Goal: Task Accomplishment & Management: Complete application form

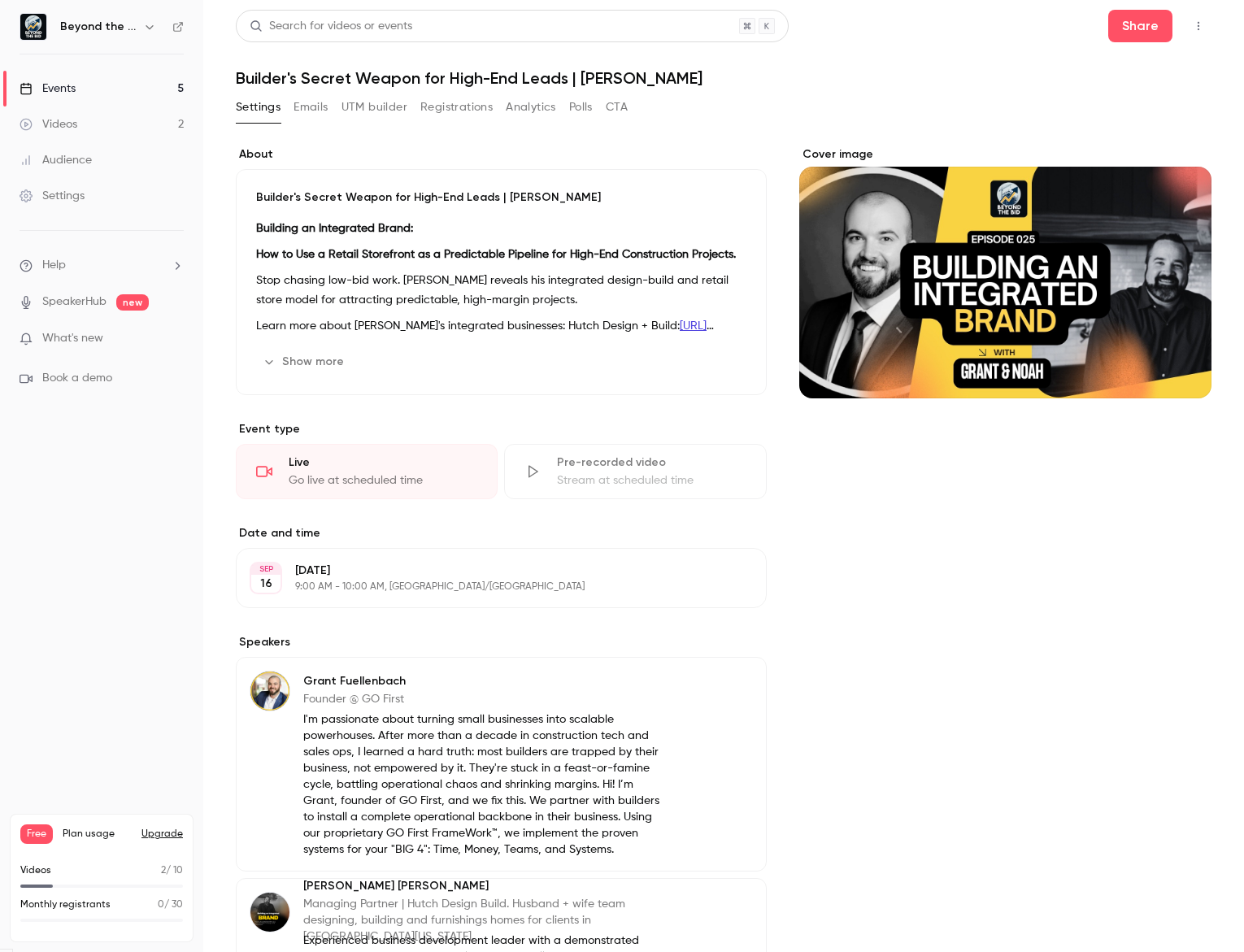
click at [90, 95] on link "Events 5" at bounding box center [102, 89] width 203 height 36
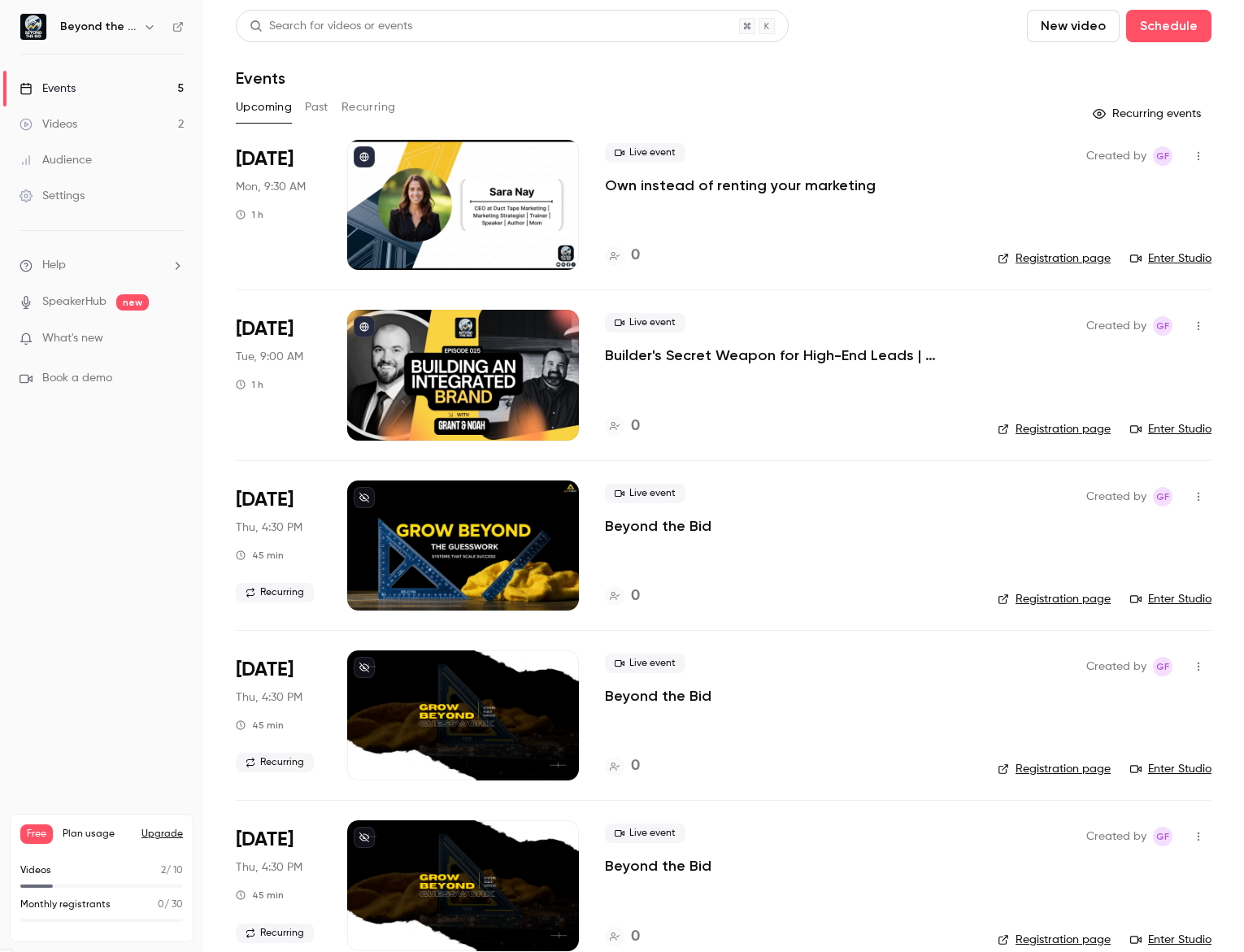
click at [326, 111] on button "Past" at bounding box center [316, 107] width 24 height 26
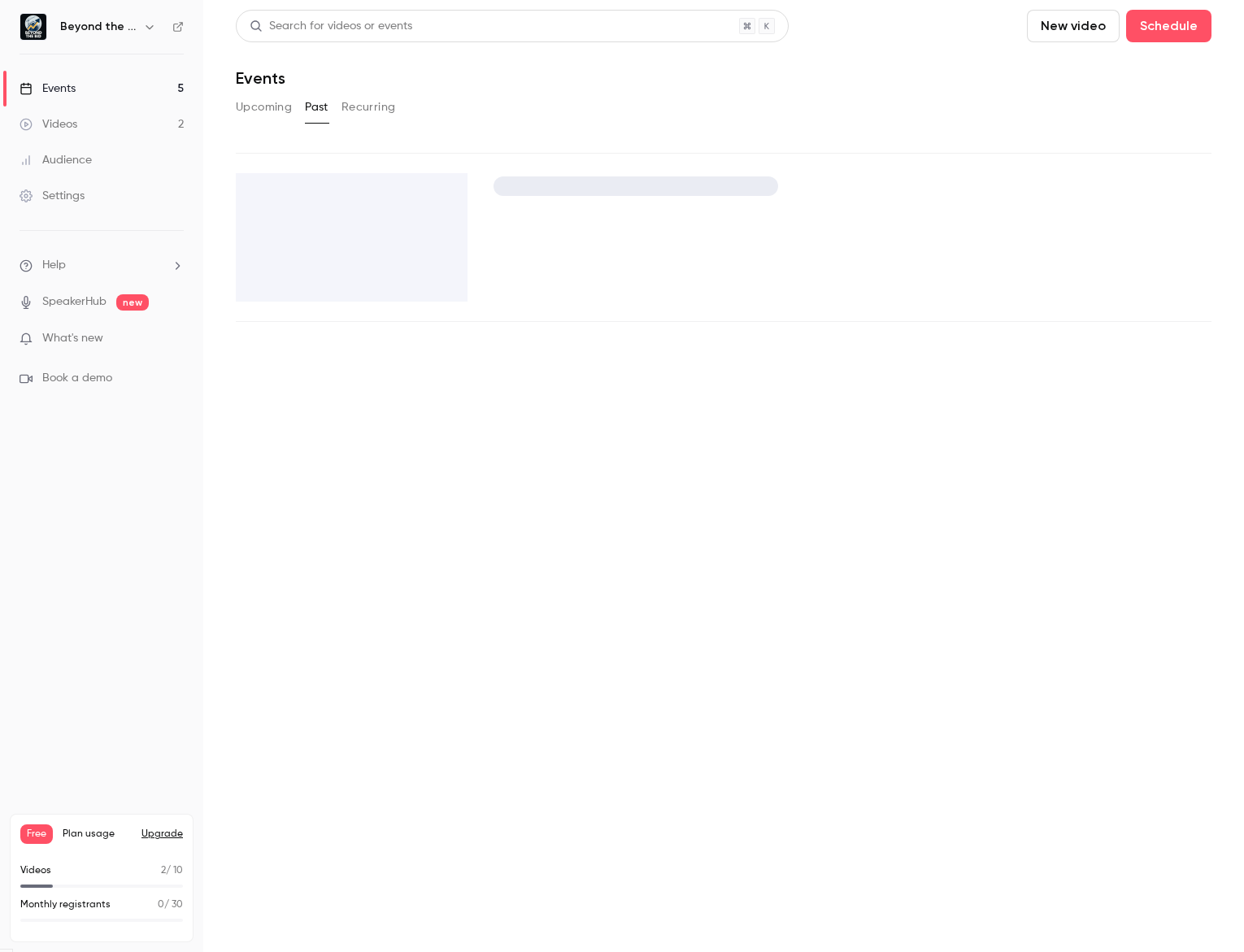
click at [326, 111] on button "Past" at bounding box center [316, 107] width 24 height 26
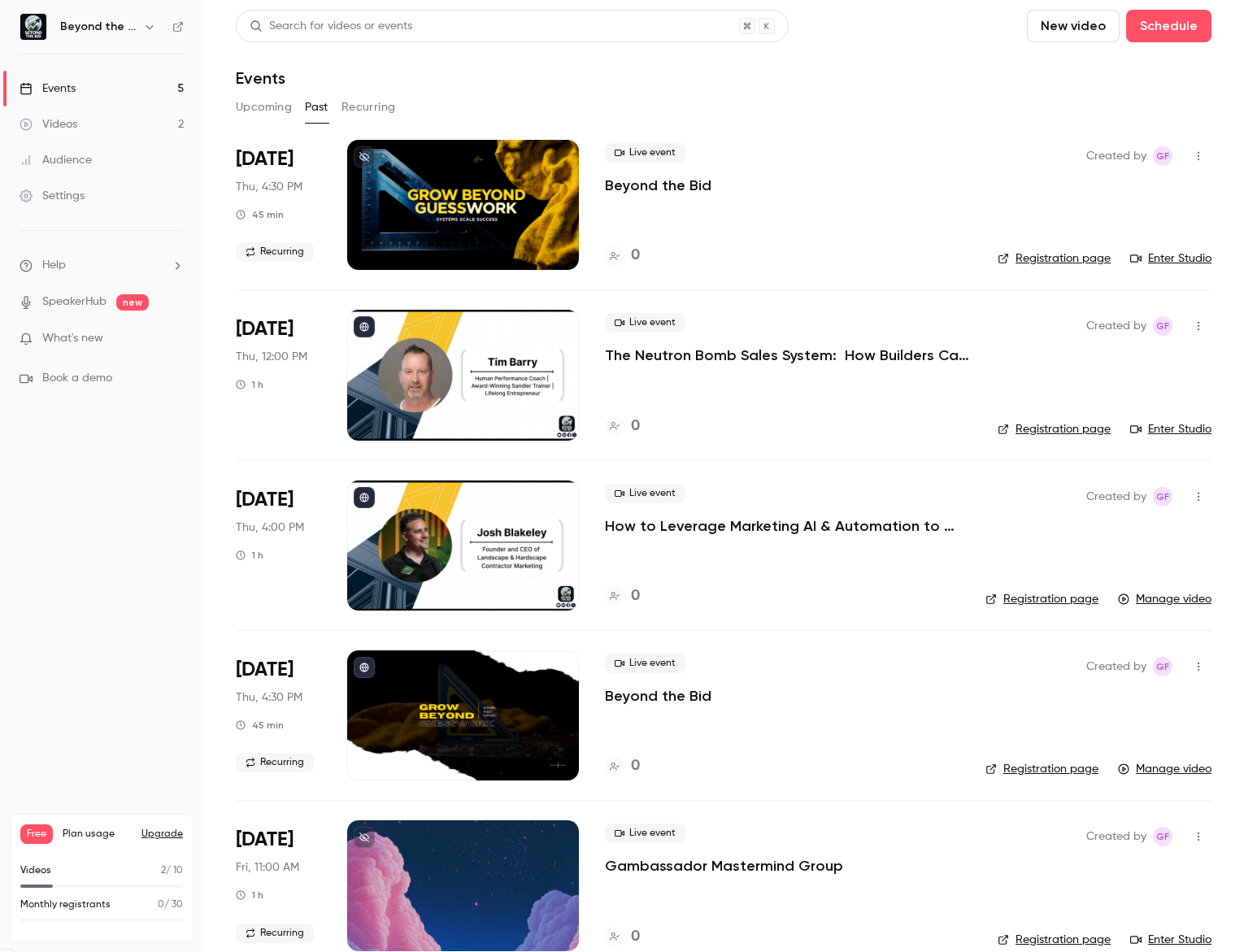
click at [285, 122] on div "Upcoming Past Recurring" at bounding box center [724, 110] width 976 height 33
click at [283, 106] on button "Upcoming" at bounding box center [264, 107] width 56 height 26
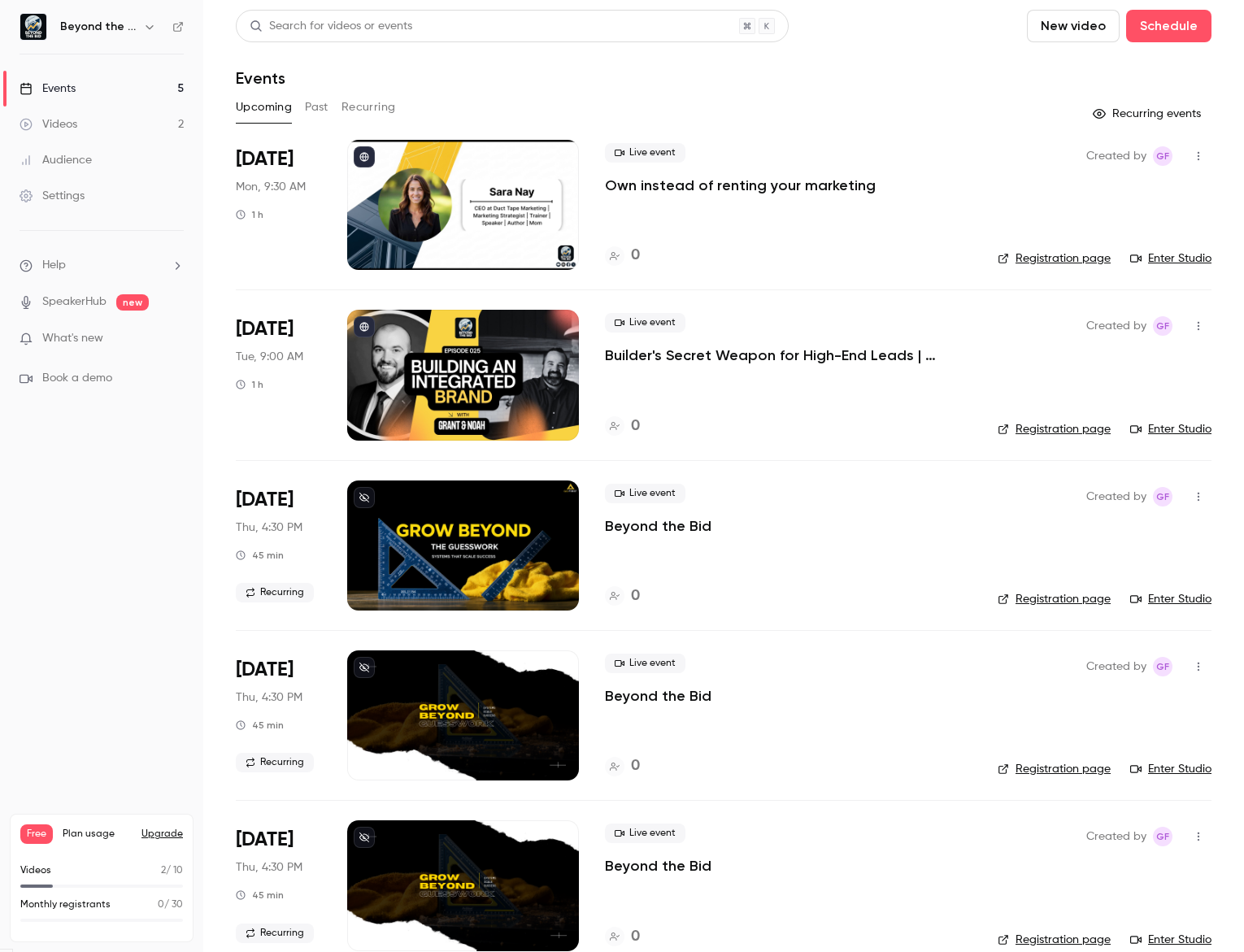
click at [323, 113] on button "Past" at bounding box center [316, 107] width 24 height 26
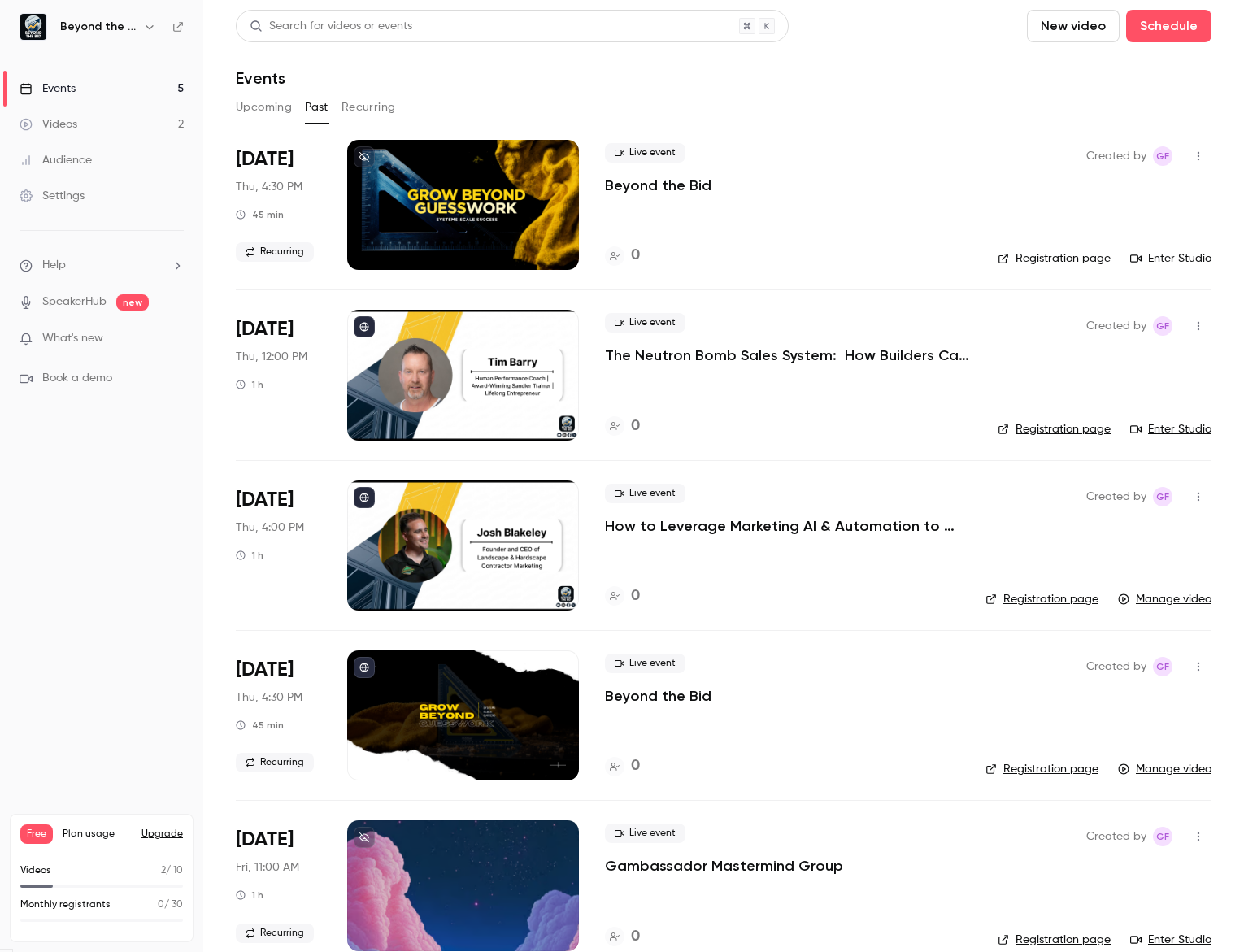
click at [380, 105] on button "Recurring" at bounding box center [368, 107] width 55 height 26
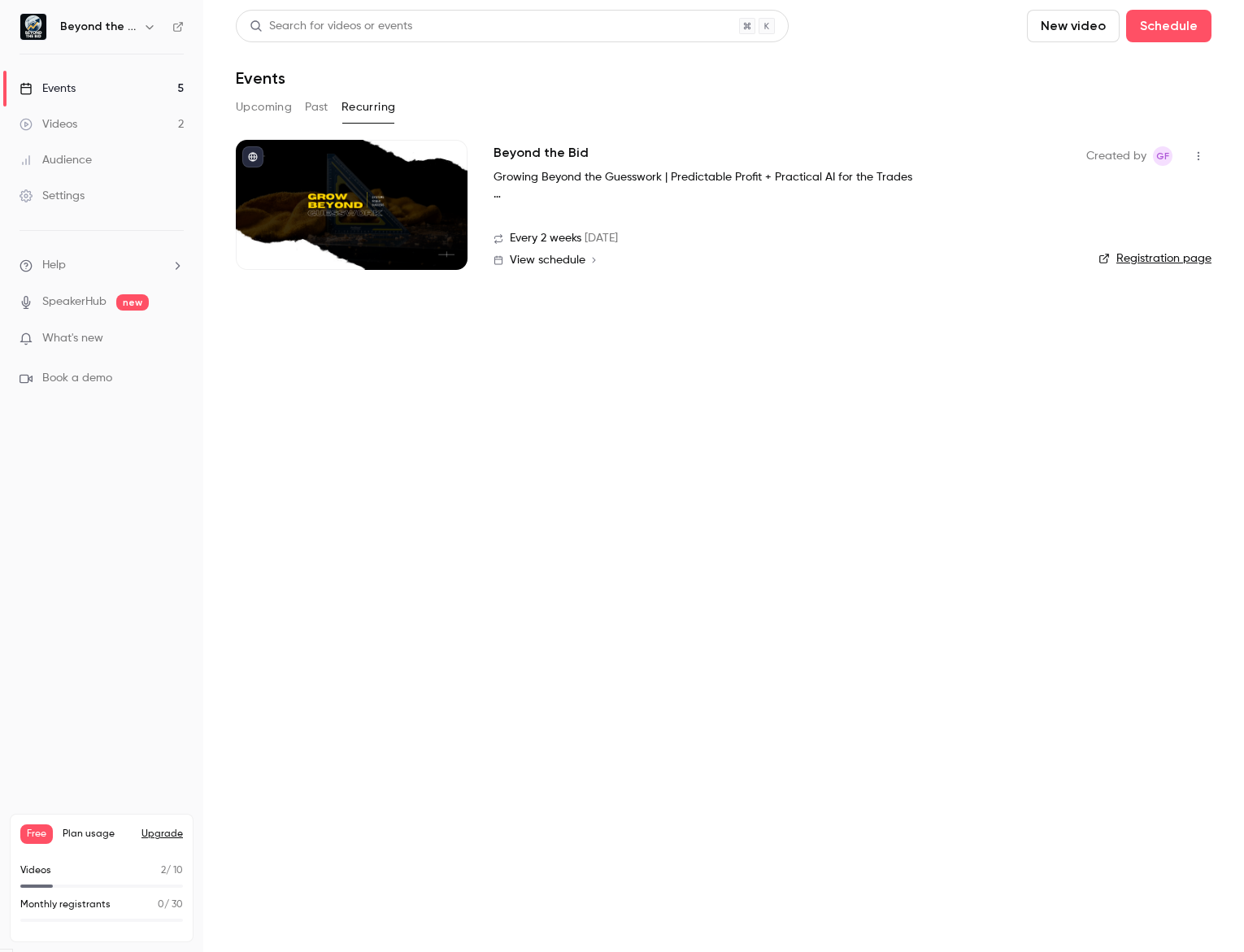
click at [320, 108] on button "Past" at bounding box center [316, 107] width 24 height 26
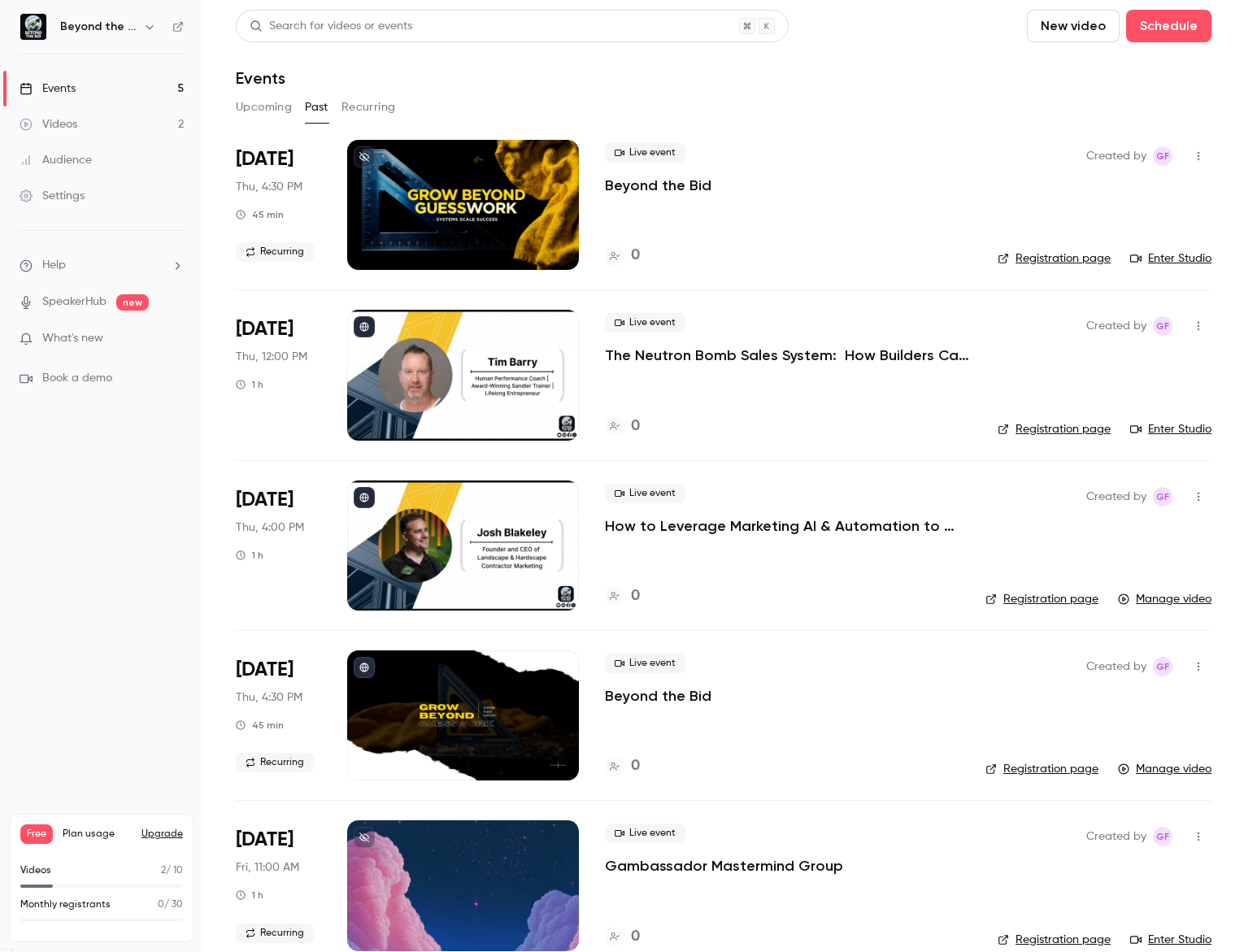
click at [379, 109] on button "Recurring" at bounding box center [368, 107] width 55 height 26
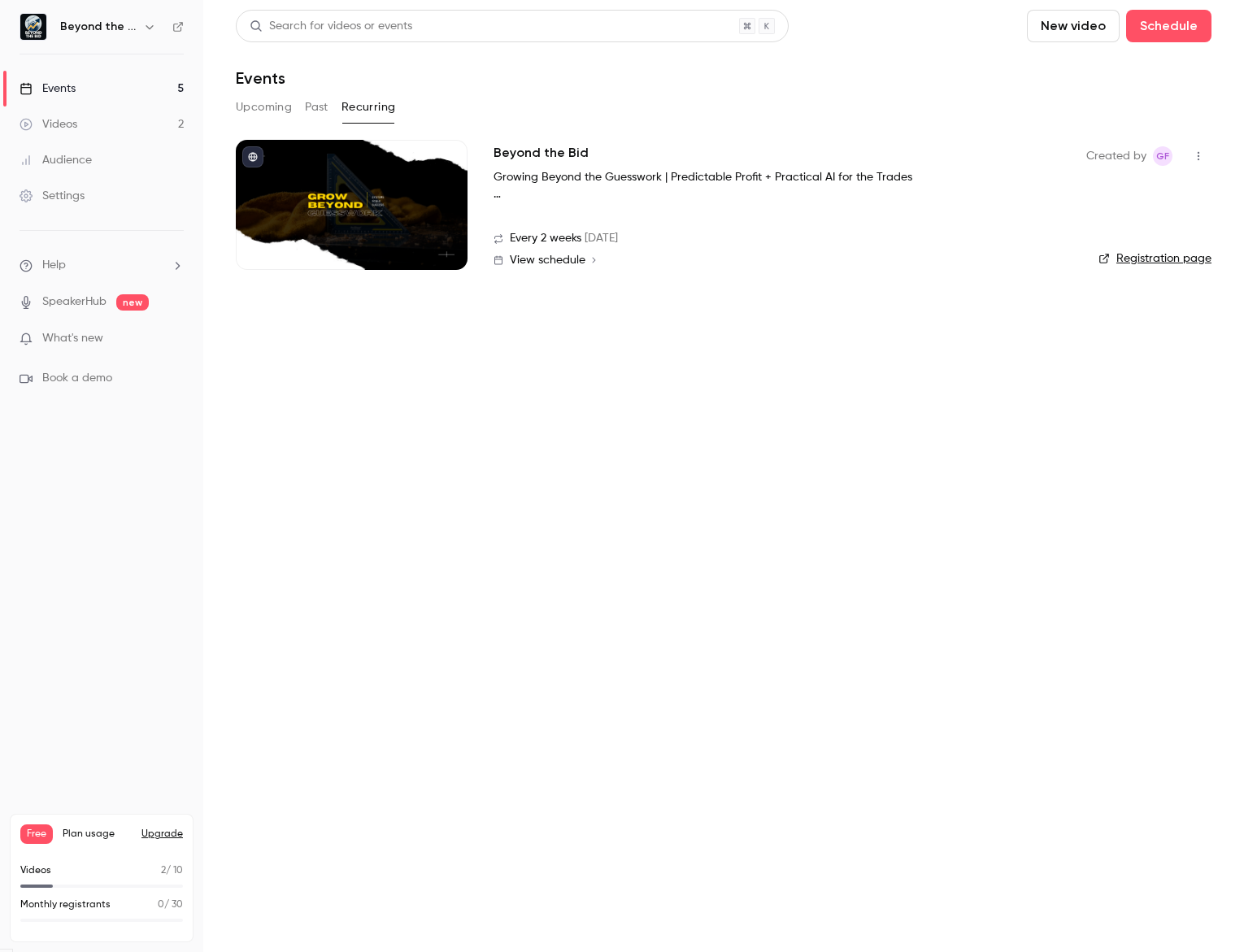
click at [1195, 162] on button "button" at bounding box center [1198, 156] width 26 height 26
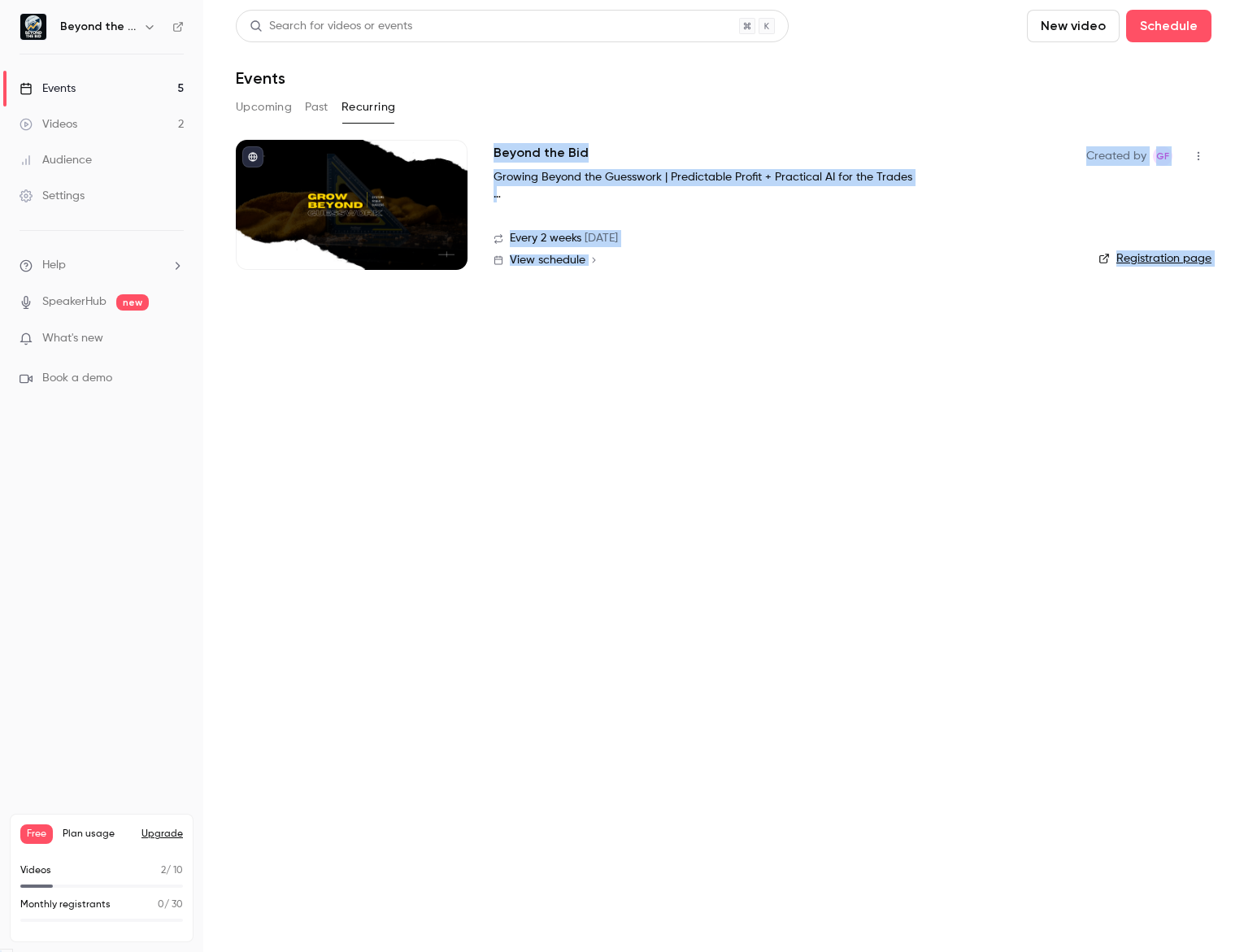
click at [1206, 158] on button "button" at bounding box center [1198, 156] width 26 height 26
click at [1203, 154] on icon "button" at bounding box center [1198, 155] width 13 height 11
click at [1108, 241] on div "Delete" at bounding box center [1136, 240] width 123 height 16
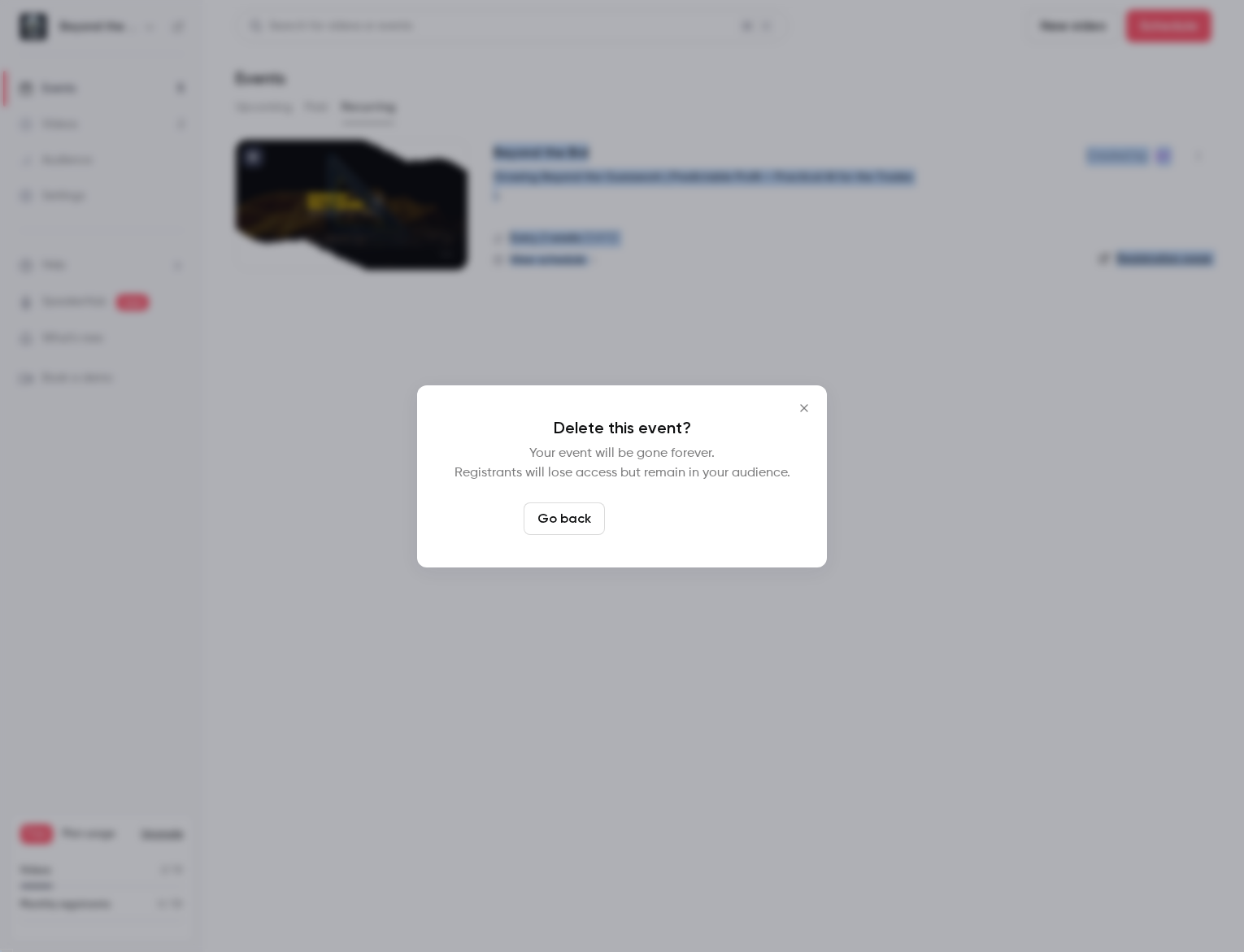
click at [679, 523] on button "Delete event" at bounding box center [665, 518] width 108 height 33
drag, startPoint x: 679, startPoint y: 523, endPoint x: 712, endPoint y: 358, distance: 168.3
click at [679, 523] on main "Search for videos or events New video Schedule Events Upcoming Past Recurring B…" at bounding box center [724, 476] width 1041 height 952
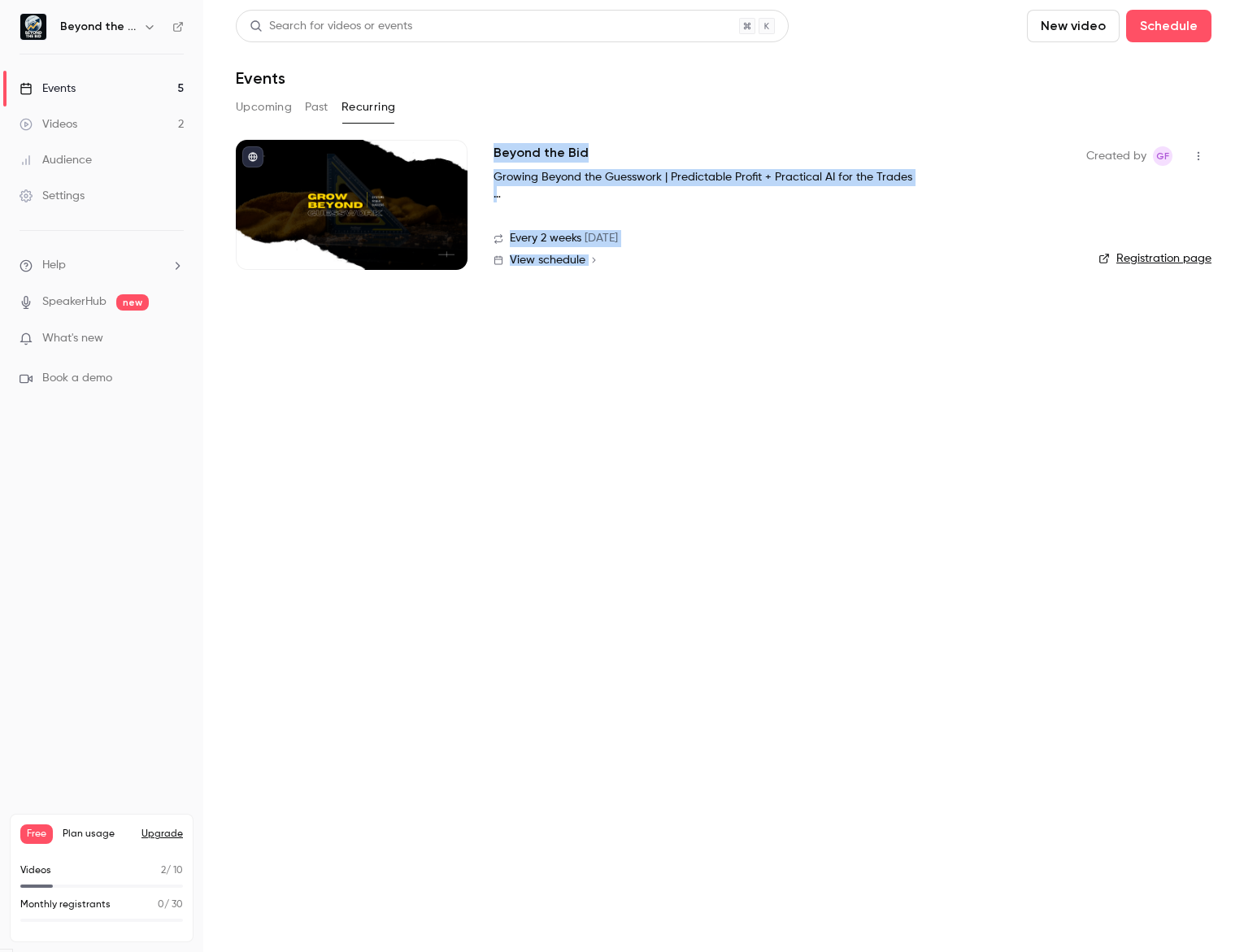
click at [669, 457] on main "Search for videos or events New video Schedule Events Upcoming Past Recurring B…" at bounding box center [724, 476] width 1041 height 952
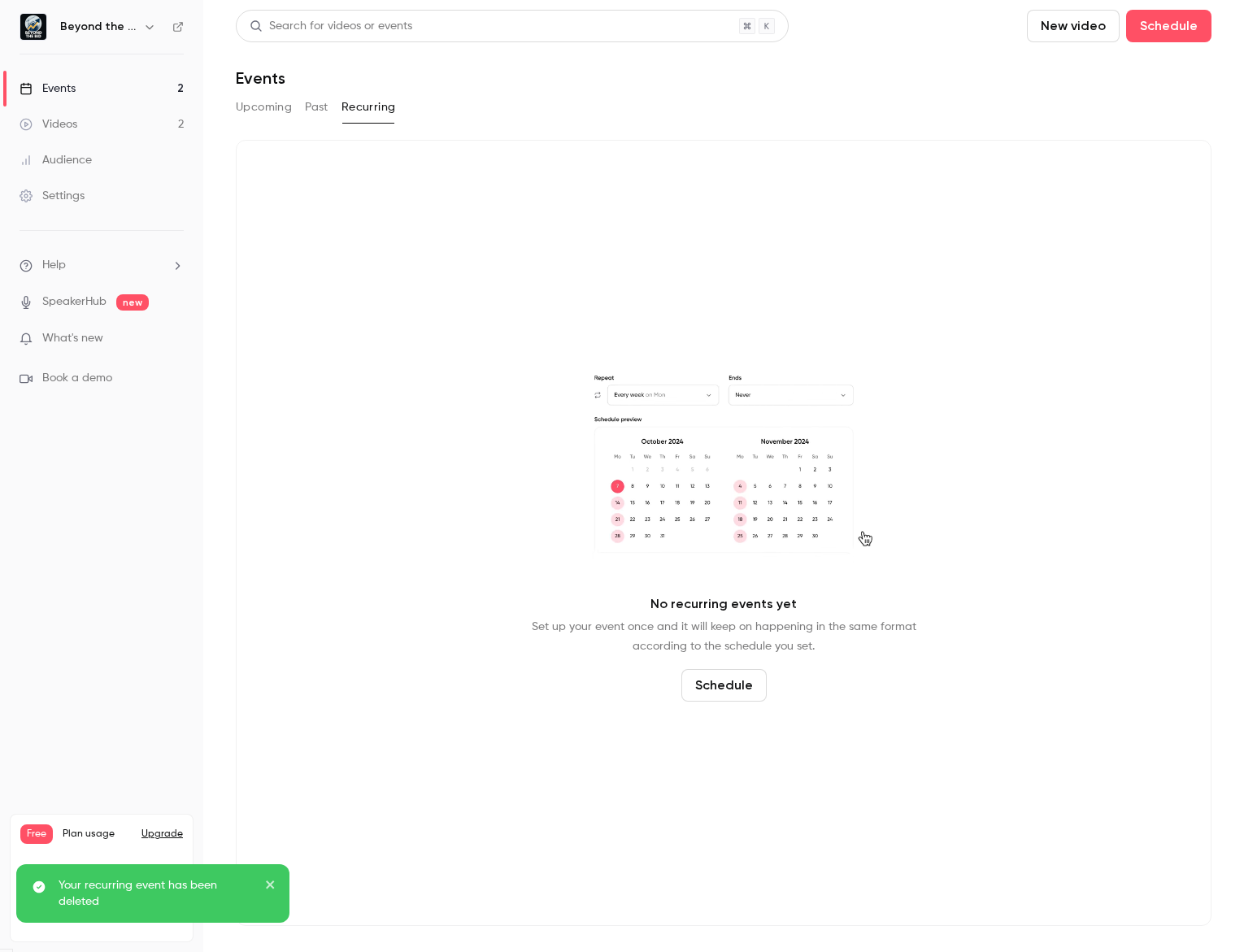
click at [311, 113] on button "Past" at bounding box center [316, 107] width 24 height 26
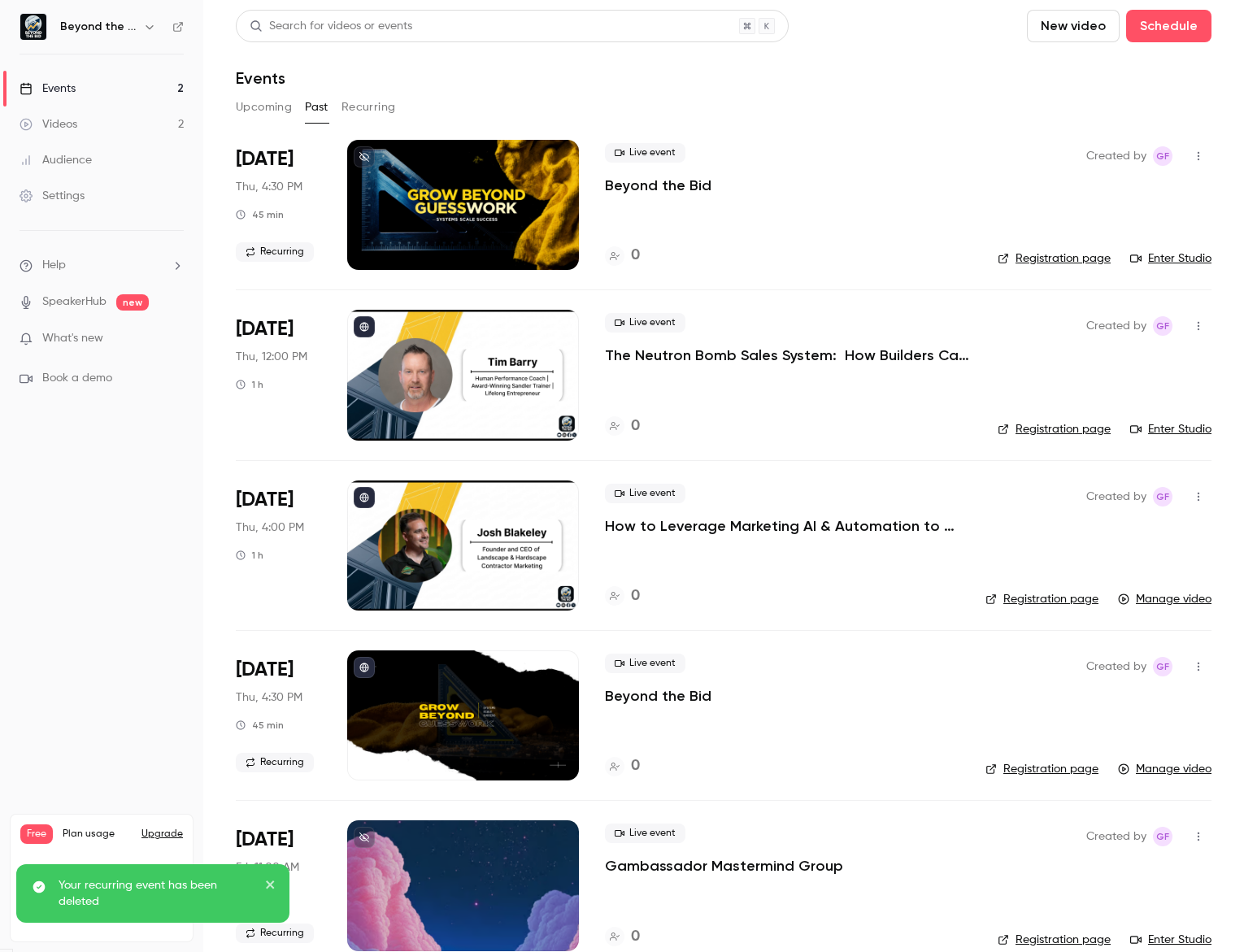
click at [277, 104] on button "Upcoming" at bounding box center [264, 107] width 56 height 26
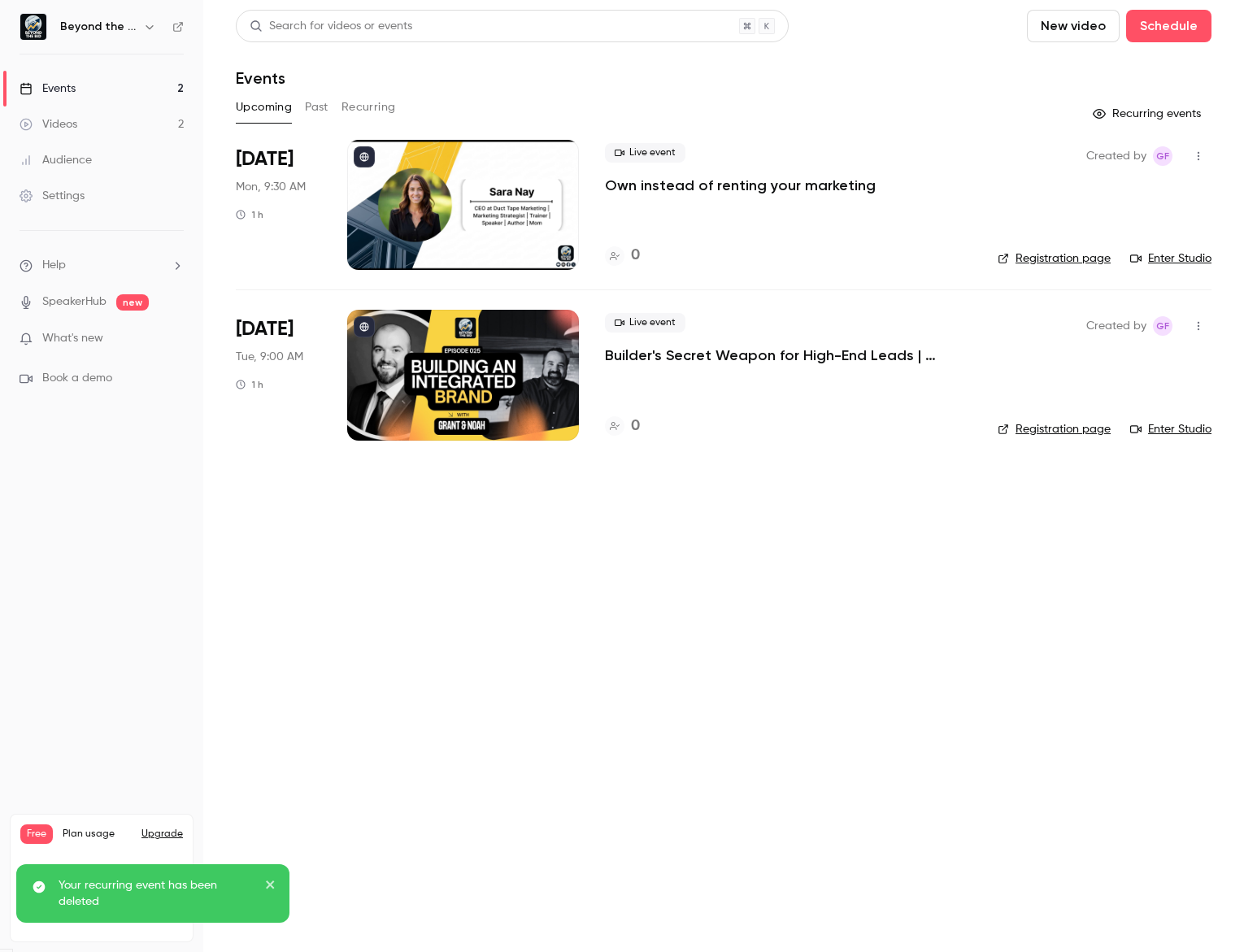
click at [319, 115] on button "Past" at bounding box center [316, 107] width 24 height 26
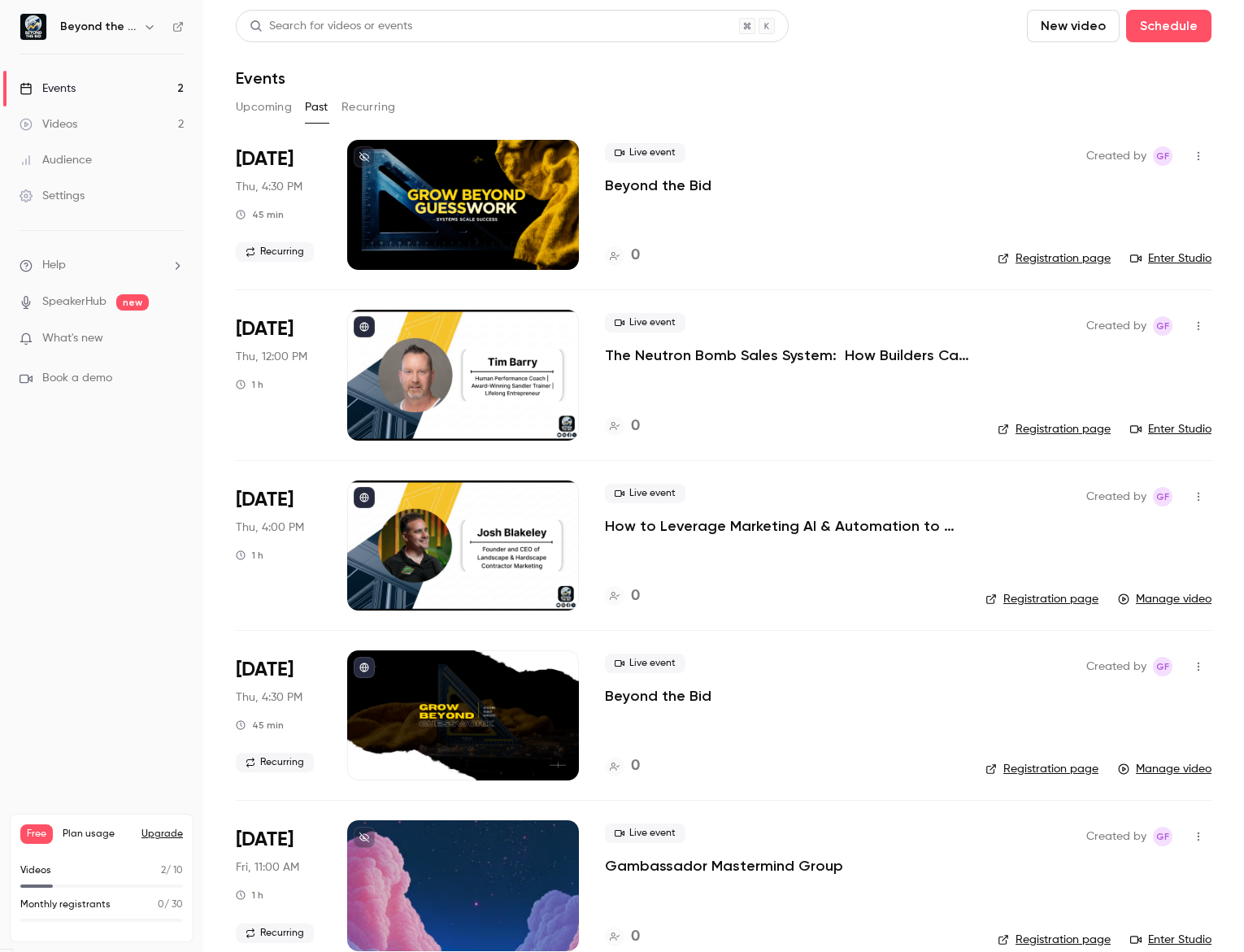
click at [450, 222] on div at bounding box center [463, 205] width 232 height 130
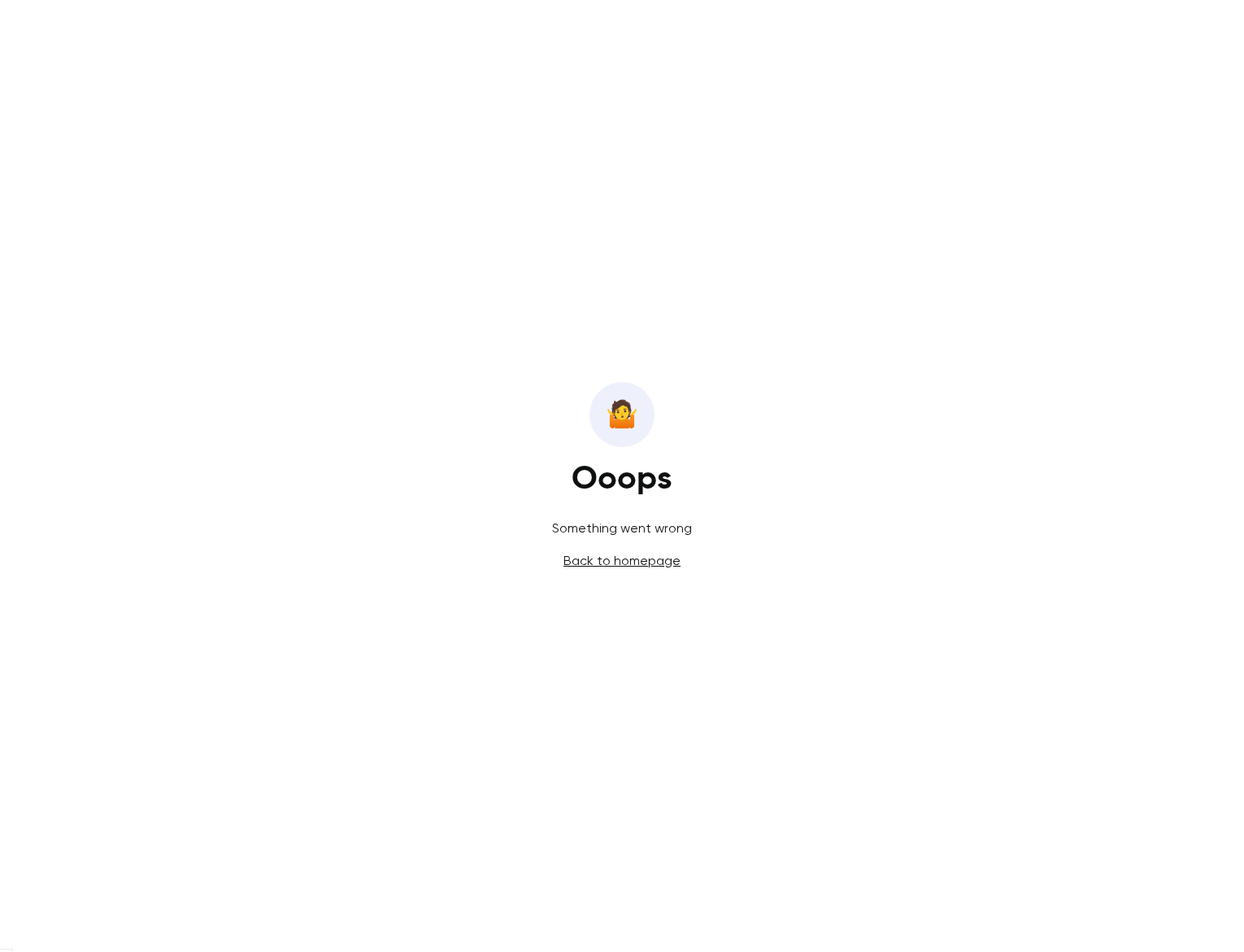
click at [605, 554] on p "Back to homepage" at bounding box center [622, 561] width 117 height 20
click at [611, 563] on link "Back to homepage" at bounding box center [622, 561] width 117 height 16
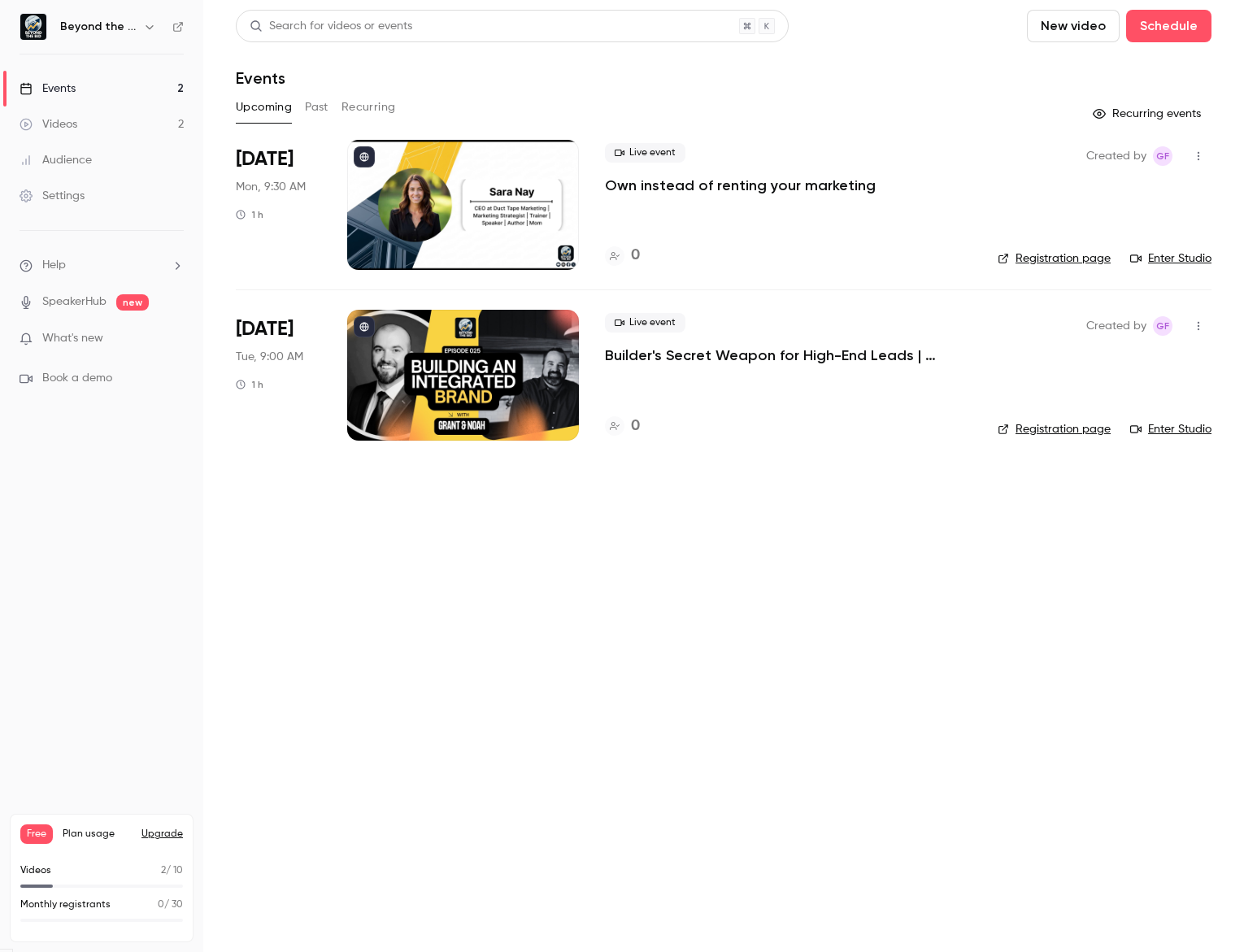
click at [1083, 25] on button "New video" at bounding box center [1073, 26] width 93 height 33
click at [1088, 109] on div "Upload" at bounding box center [1133, 112] width 123 height 16
click at [1139, 24] on button "Schedule" at bounding box center [1169, 26] width 86 height 33
click at [1118, 70] on div "One time event" at bounding box center [1136, 71] width 123 height 16
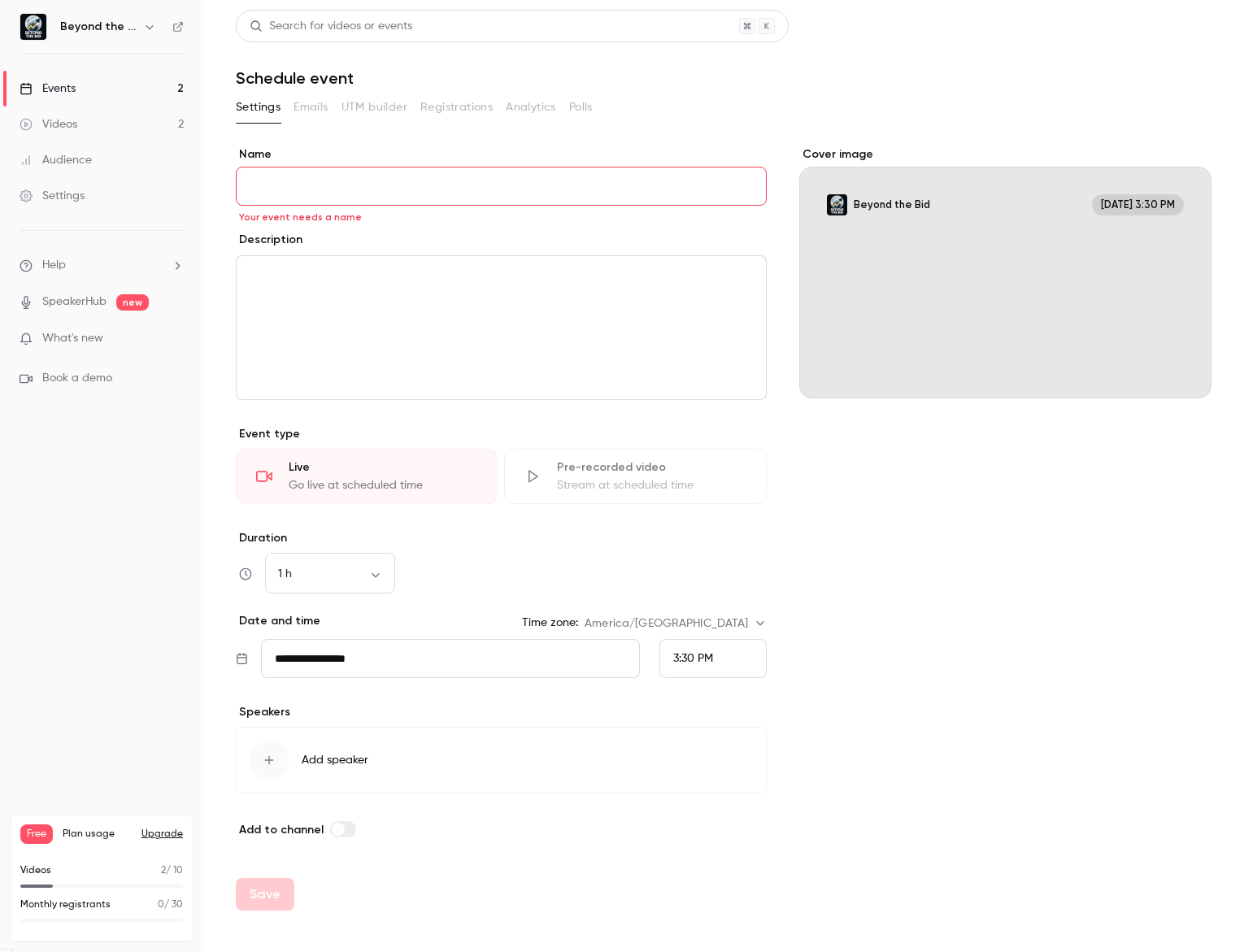
click at [456, 267] on p "editor" at bounding box center [502, 276] width 504 height 20
click at [447, 177] on input "Name" at bounding box center [502, 186] width 531 height 39
paste input "**********"
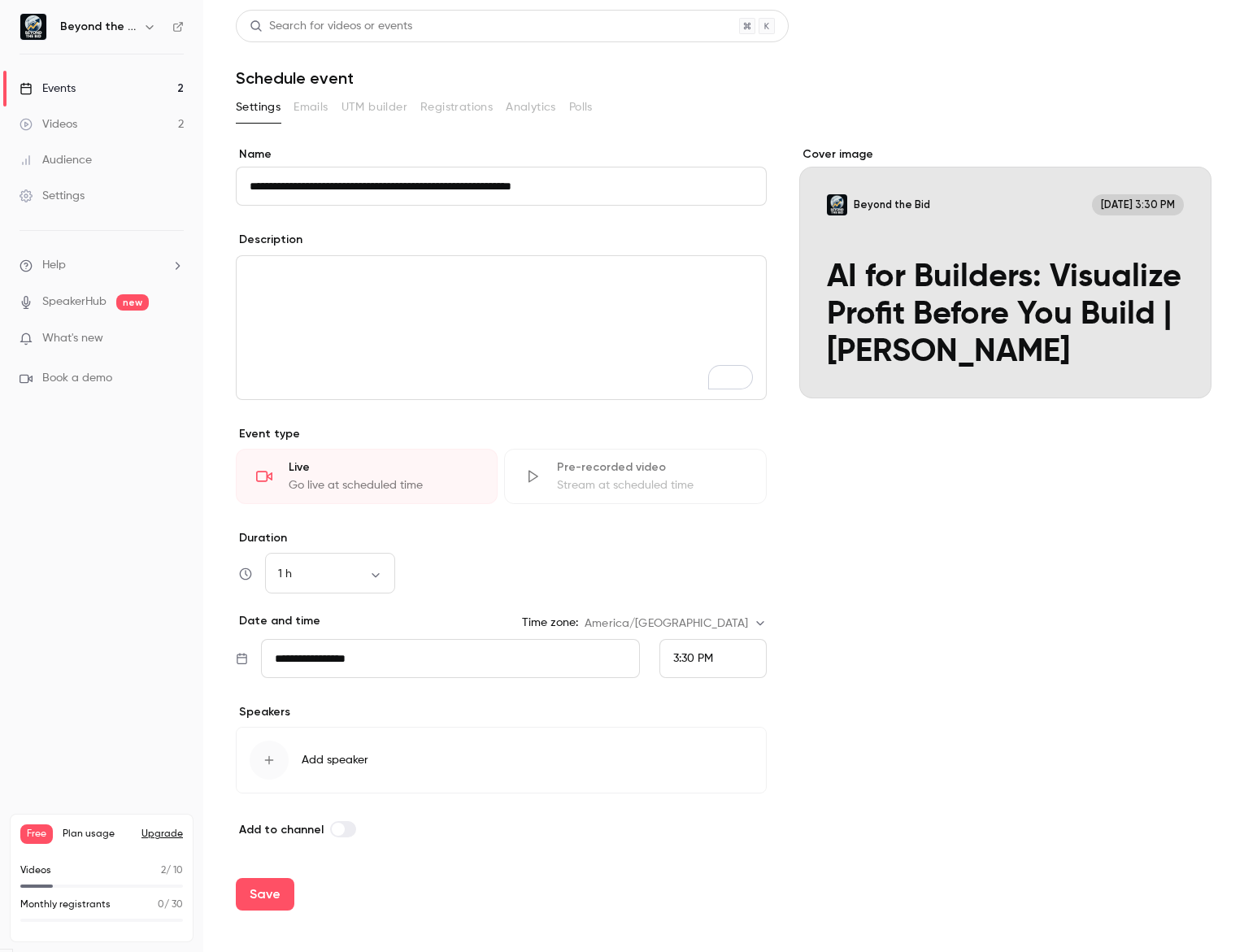
type input "**********"
click at [711, 313] on div "To enrich screen reader interactions, please activate Accessibility in Grammarl…" at bounding box center [502, 327] width 529 height 143
click at [289, 274] on li "**********" at bounding box center [515, 283] width 478 height 34
click at [285, 274] on li "**********" at bounding box center [515, 283] width 478 height 34
click at [671, 283] on p "**********" at bounding box center [502, 285] width 504 height 39
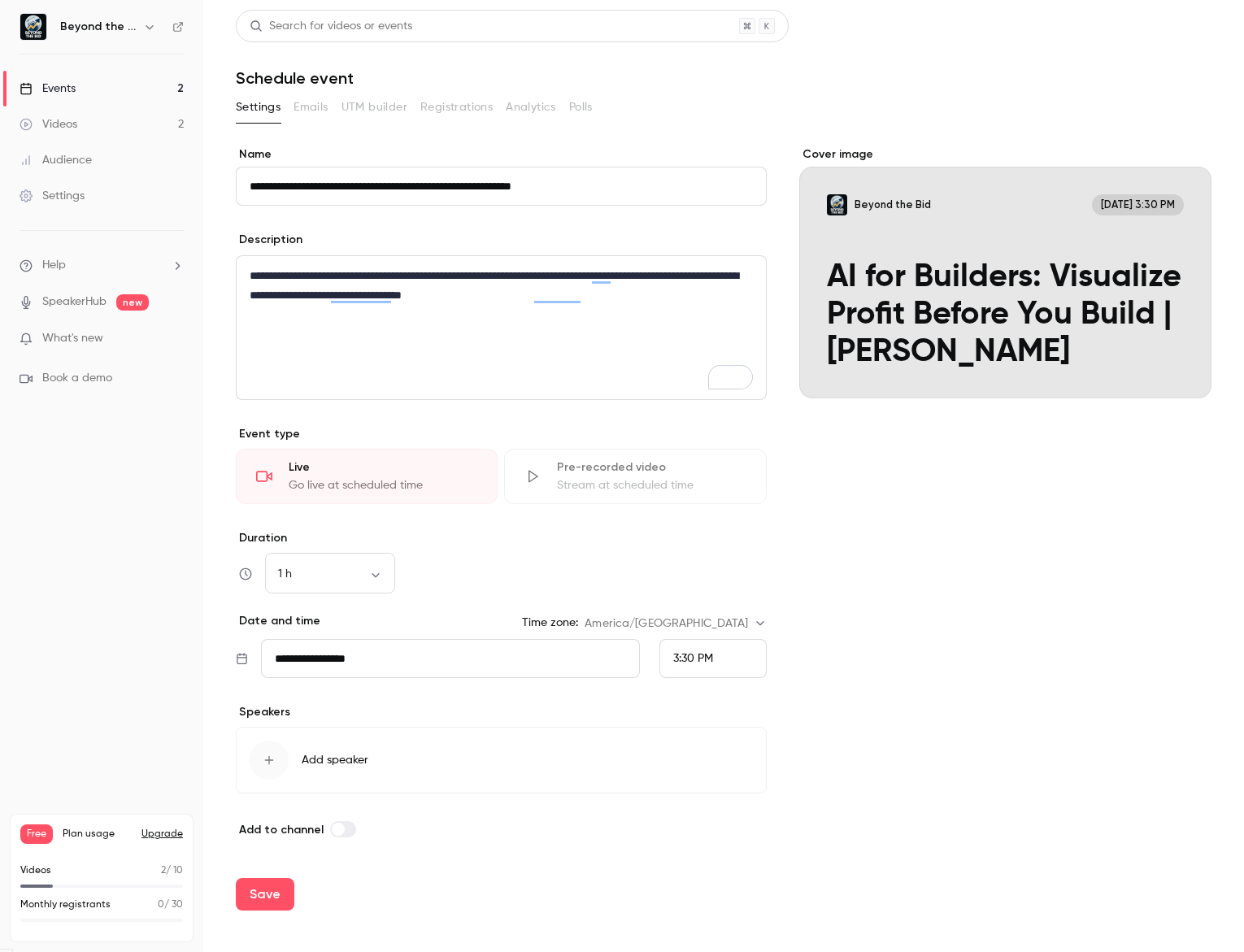
click at [678, 300] on p "**********" at bounding box center [502, 285] width 504 height 39
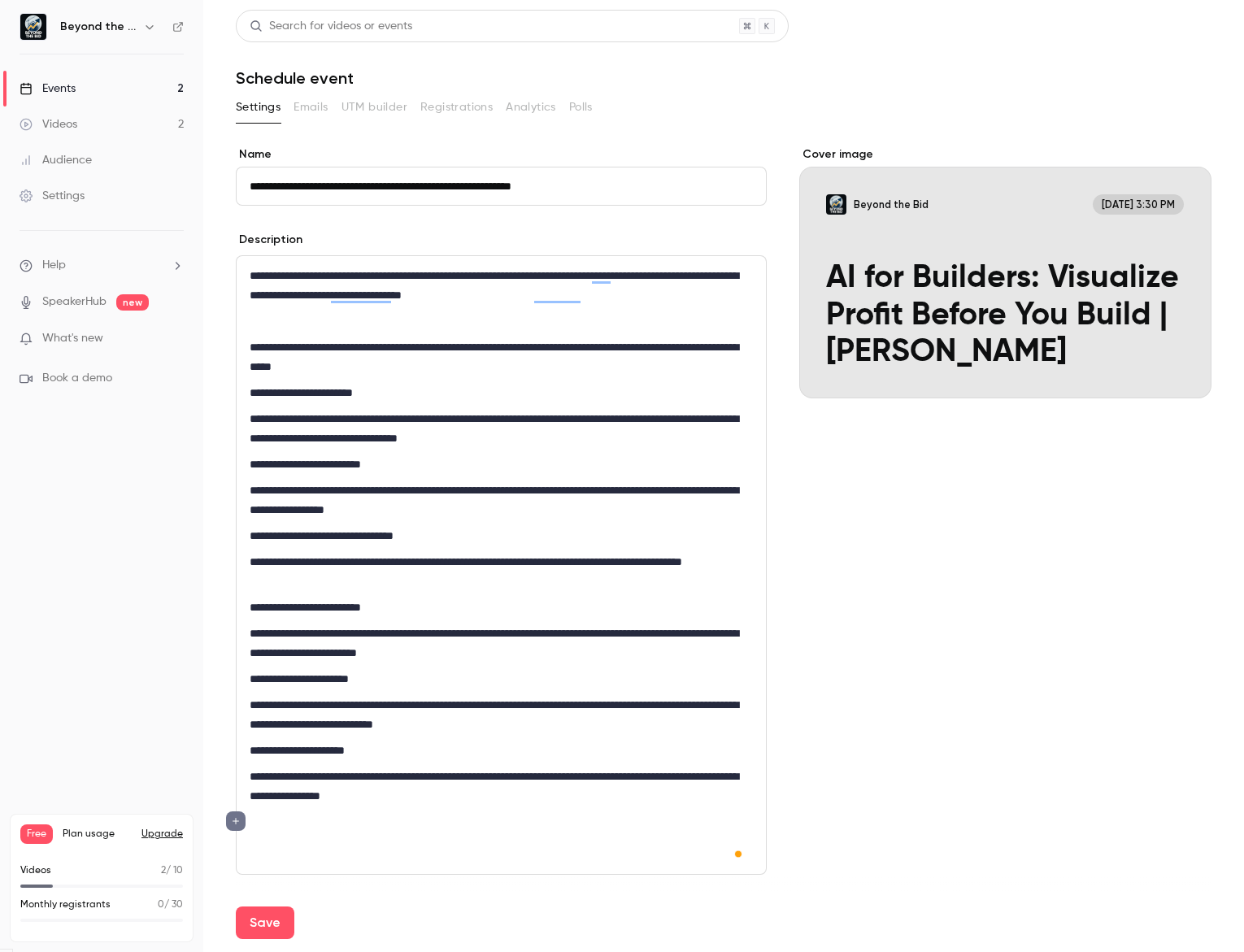
click at [616, 330] on p "To enrich screen reader interactions, please activate Accessibility in Grammarl…" at bounding box center [502, 321] width 504 height 20
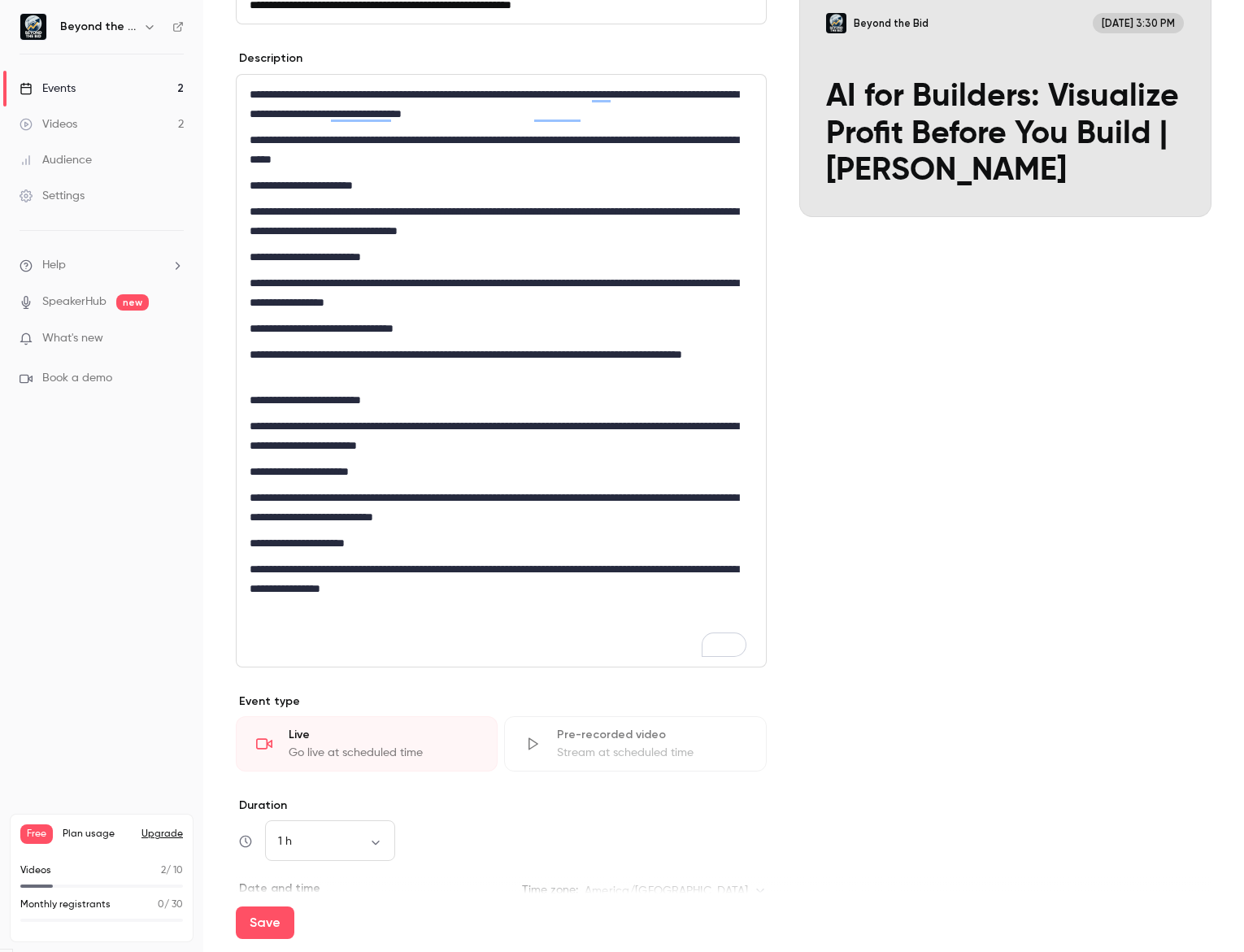
scroll to position [221, 0]
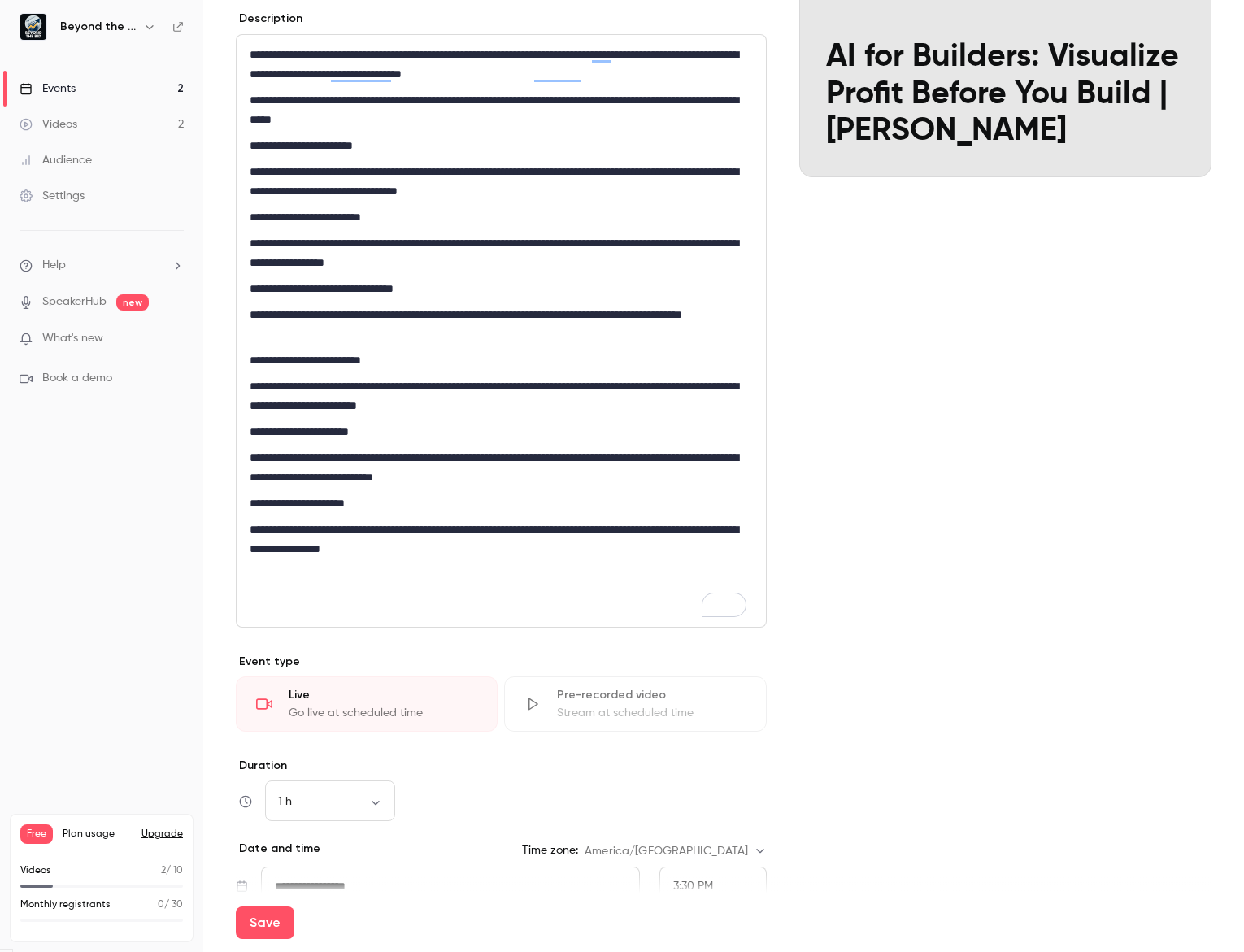
click at [562, 575] on p "To enrich screen reader interactions, please activate Accessibility in Grammarl…" at bounding box center [502, 575] width 504 height 20
click at [547, 555] on p "**********" at bounding box center [498, 538] width 497 height 39
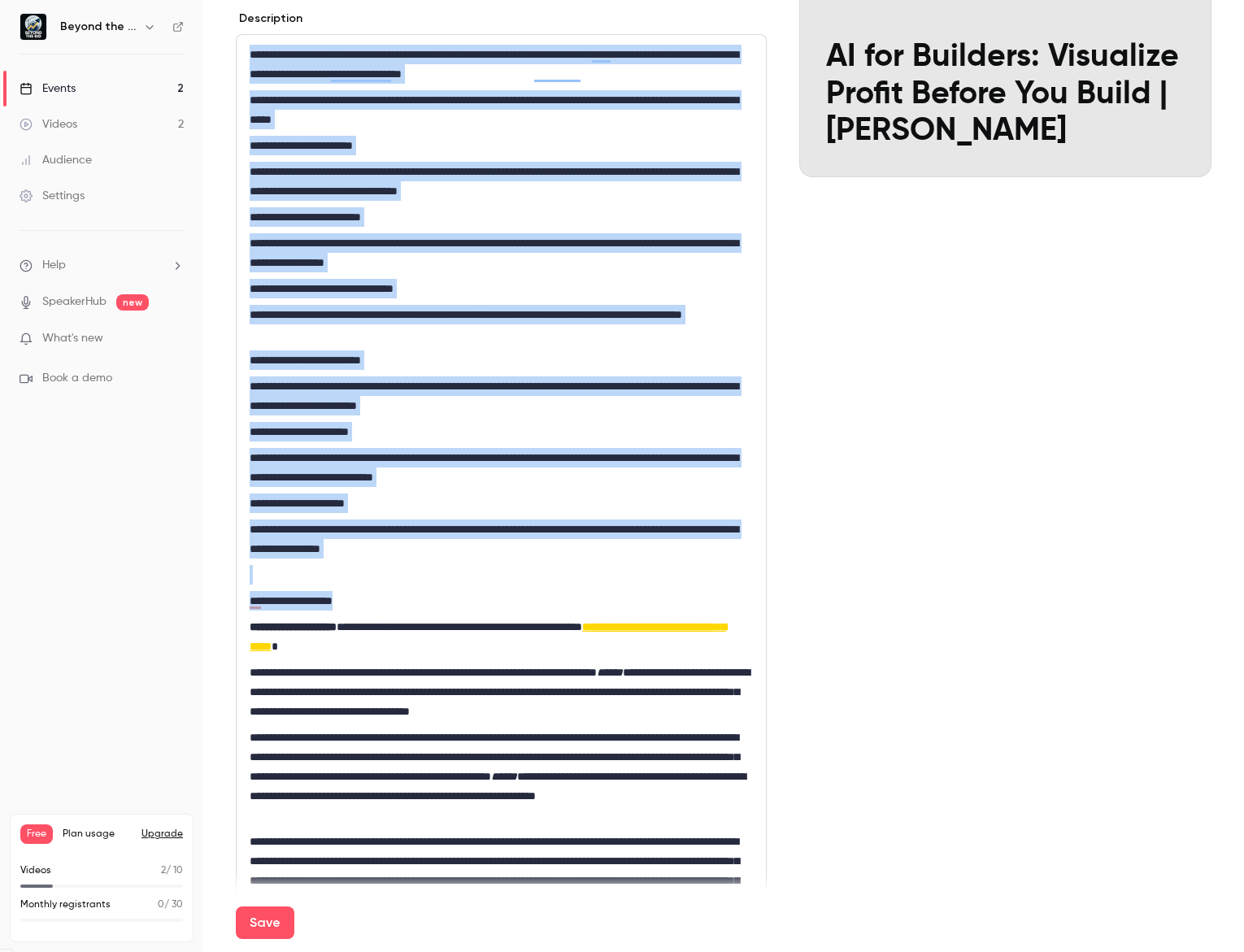
scroll to position [0, 0]
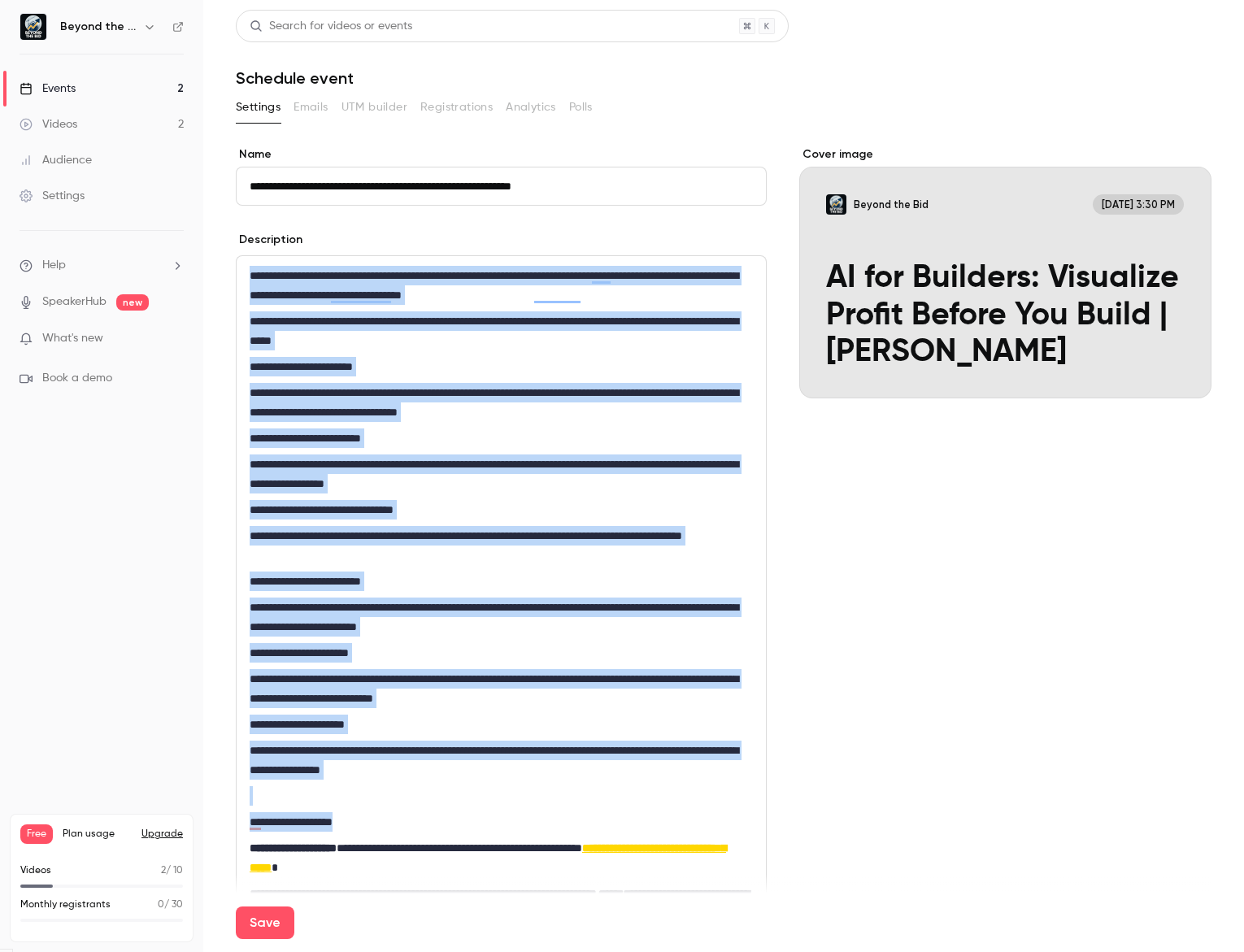
drag, startPoint x: 388, startPoint y: 598, endPoint x: 279, endPoint y: 158, distance: 453.3
click at [247, 0] on html "**********" at bounding box center [622, 476] width 1244 height 952
drag, startPoint x: 286, startPoint y: 247, endPoint x: 278, endPoint y: 336, distance: 89.4
click at [289, 357] on p "**********" at bounding box center [498, 367] width 497 height 20
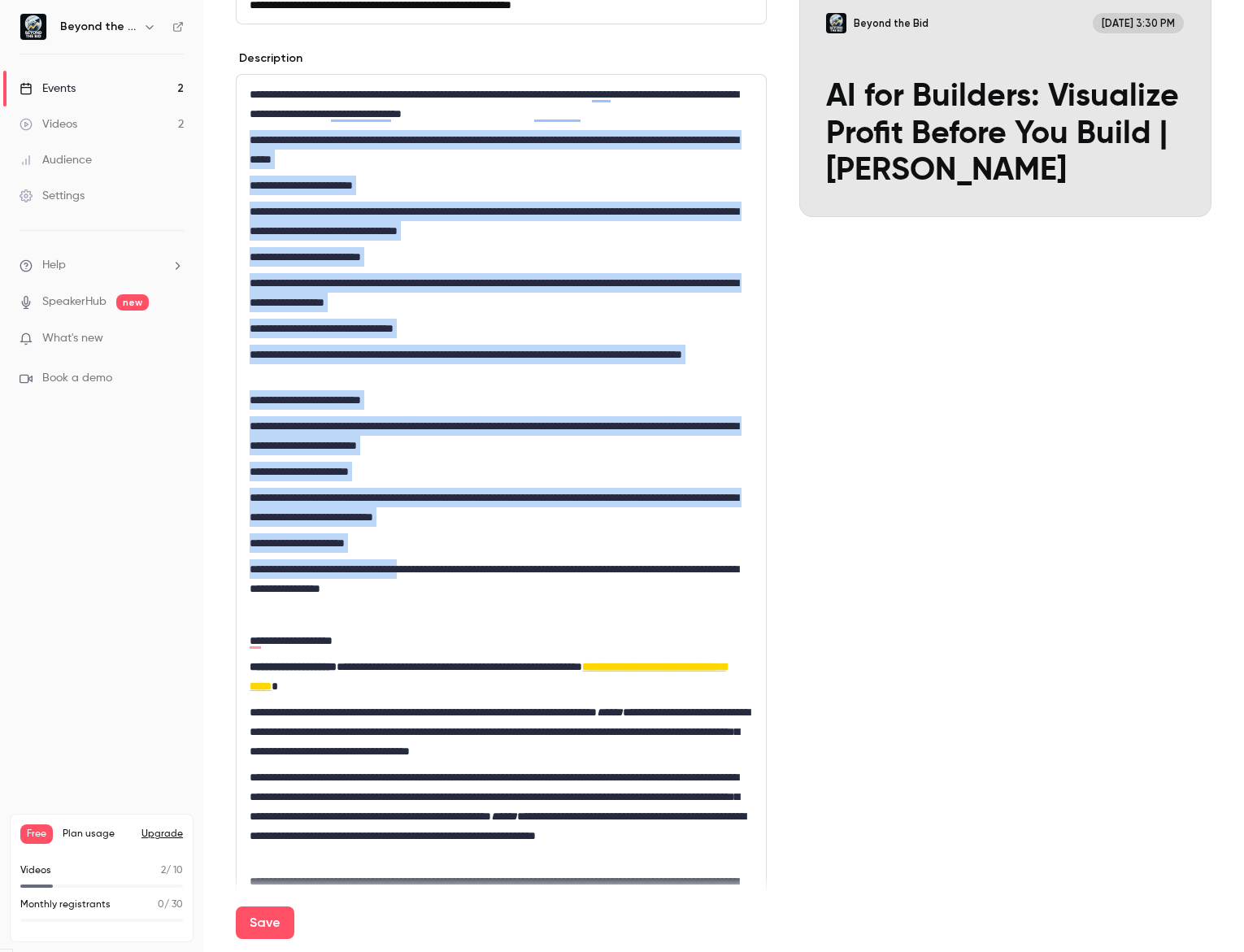
scroll to position [221, 0]
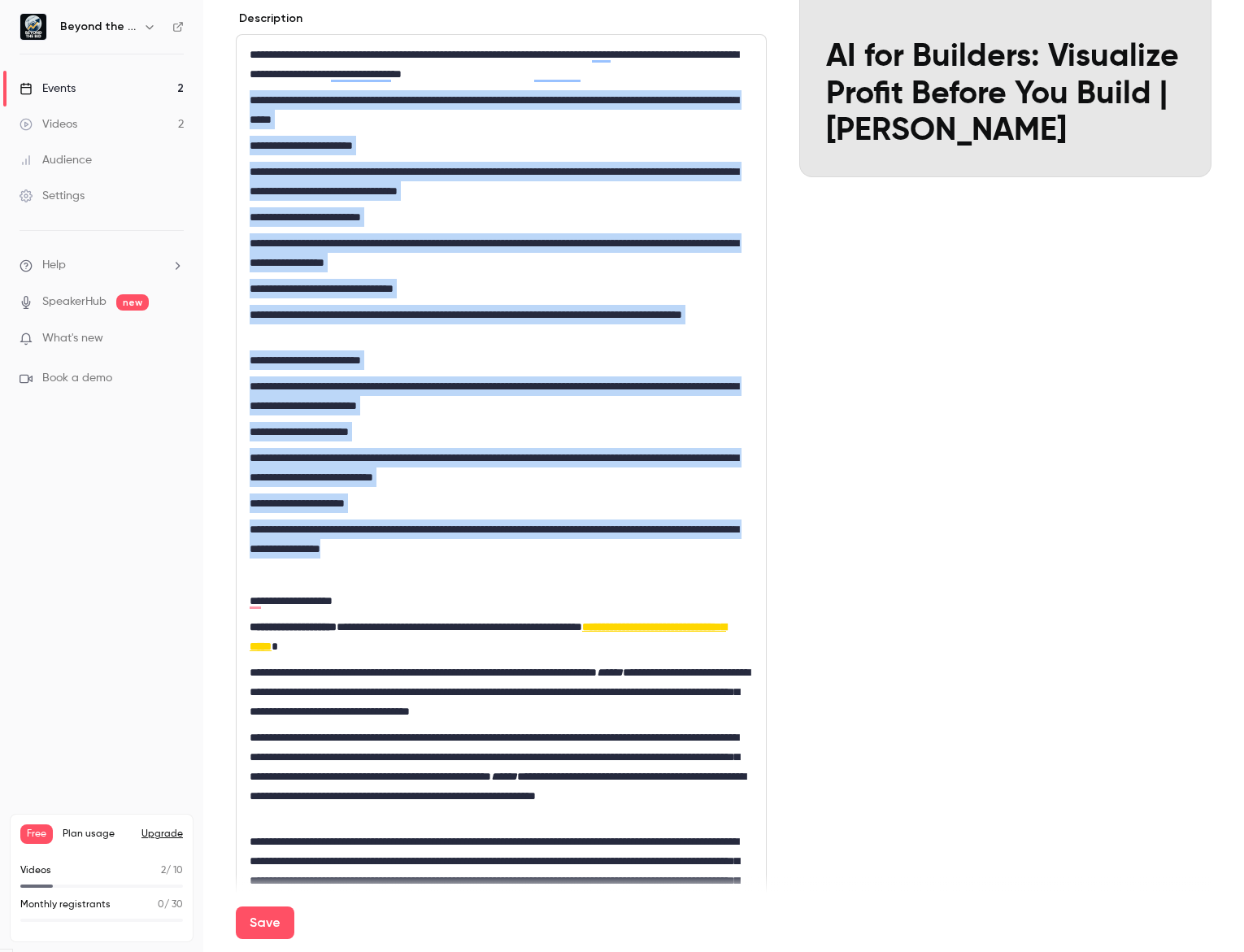
drag, startPoint x: 251, startPoint y: 315, endPoint x: 590, endPoint y: 554, distance: 414.8
click at [590, 554] on div "**********" at bounding box center [502, 900] width 529 height 1731
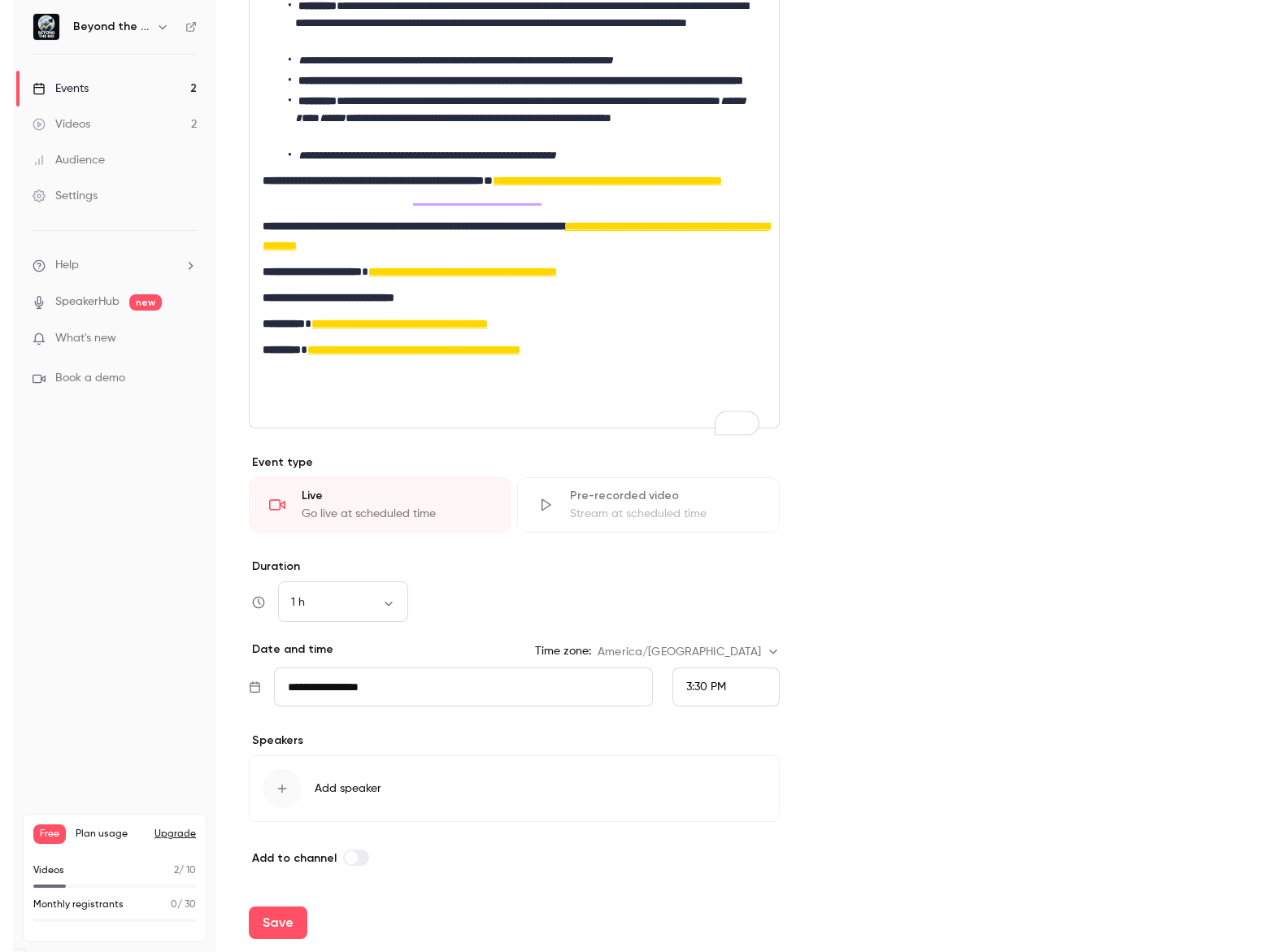
scroll to position [1087, 0]
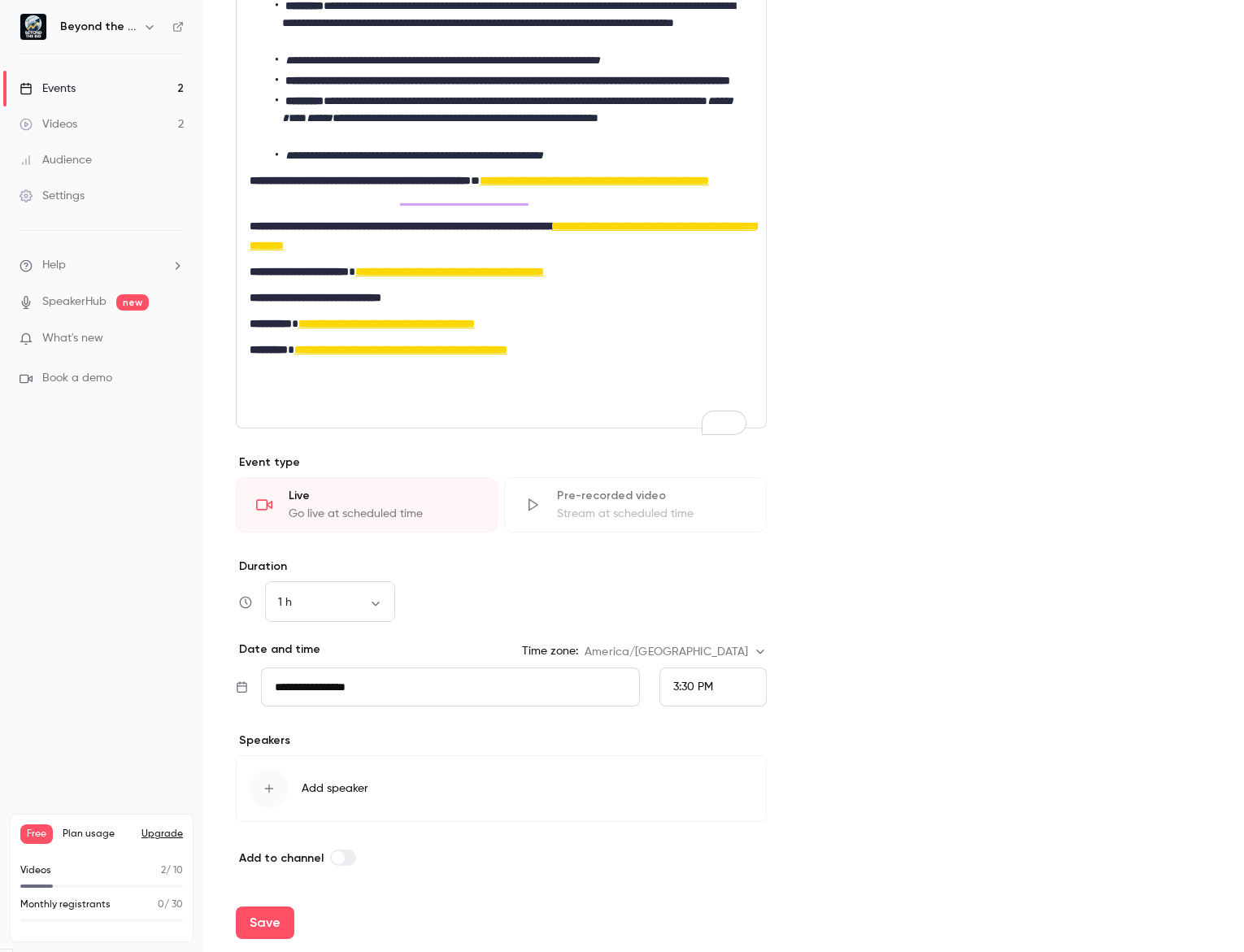
click at [340, 780] on span "Add speaker" at bounding box center [334, 788] width 67 height 16
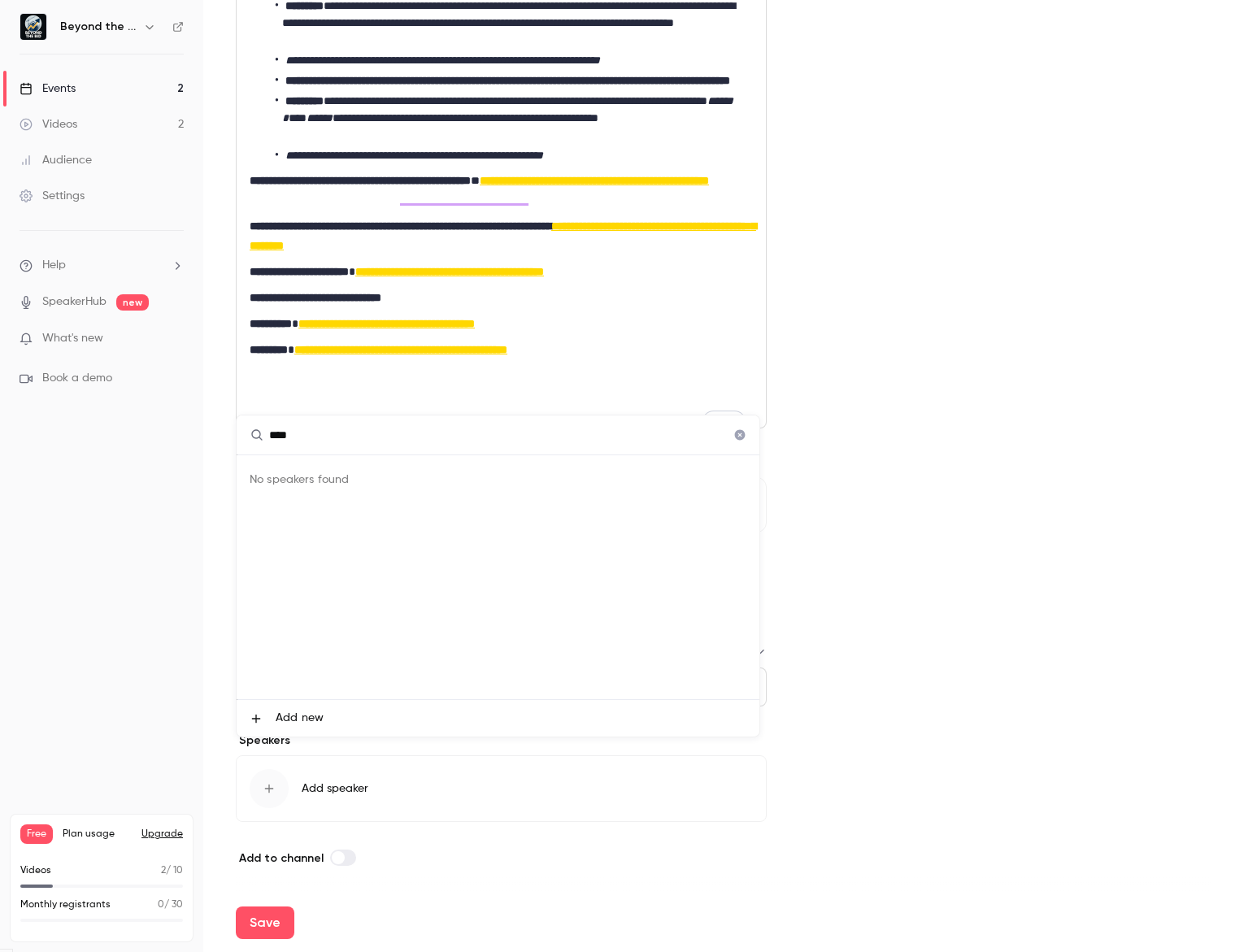
type input "****"
click at [309, 712] on span "Add new" at bounding box center [300, 717] width 48 height 17
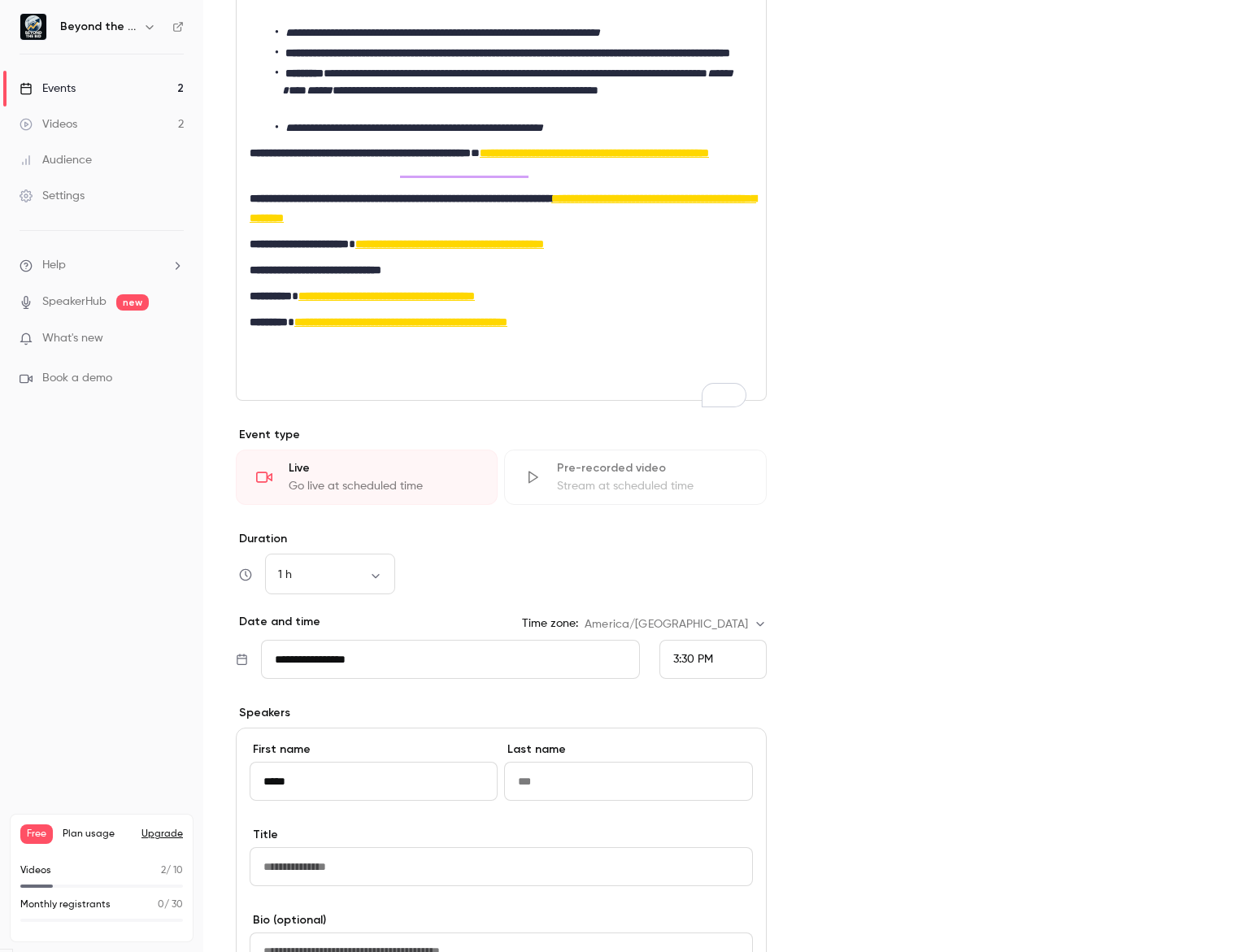
type input "*****"
drag, startPoint x: 2490, startPoint y: 269, endPoint x: 1675, endPoint y: 123, distance: 828.0
click at [1243, 123] on html "**********" at bounding box center [622, 476] width 1244 height 952
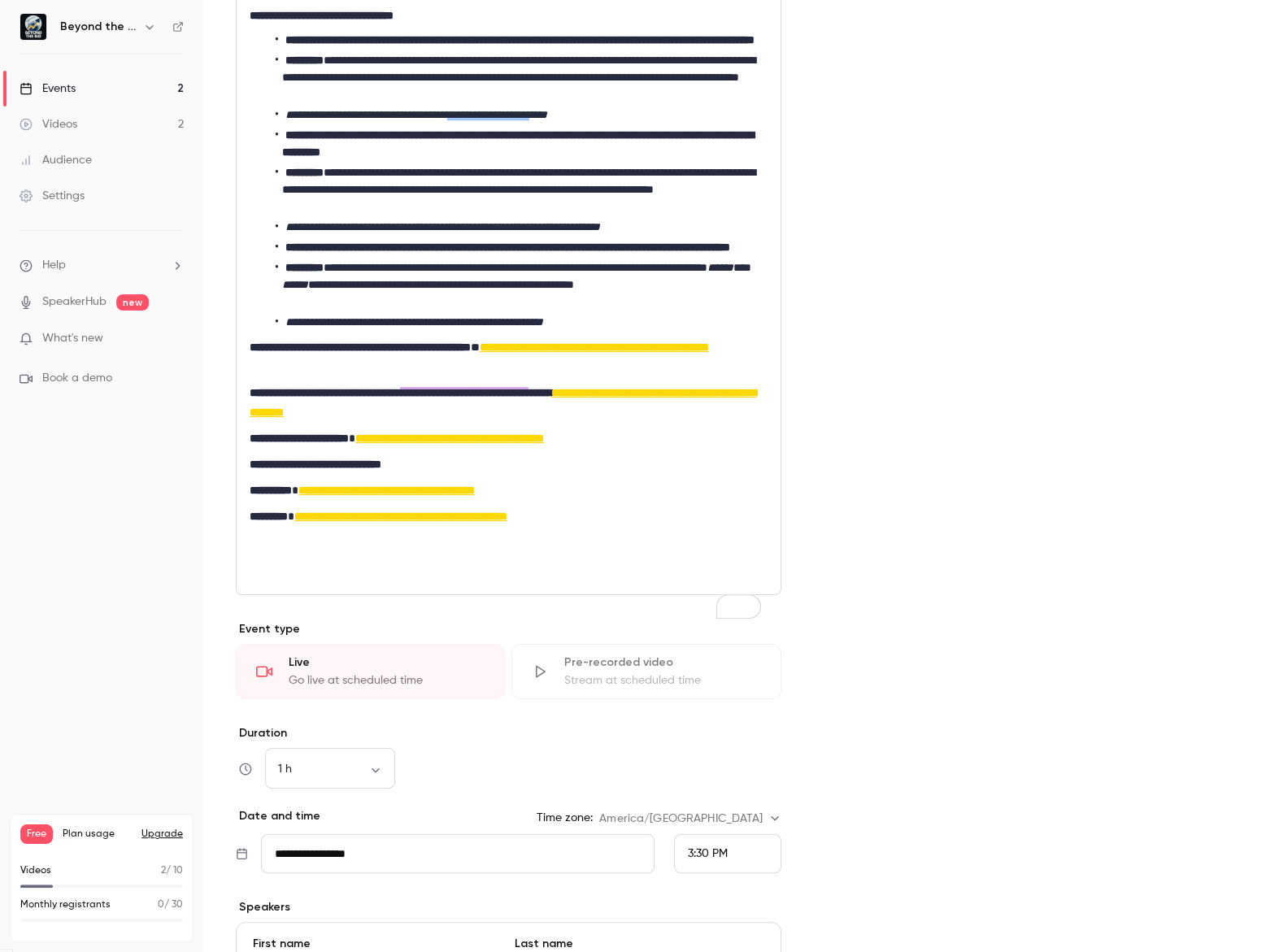
scroll to position [0, 0]
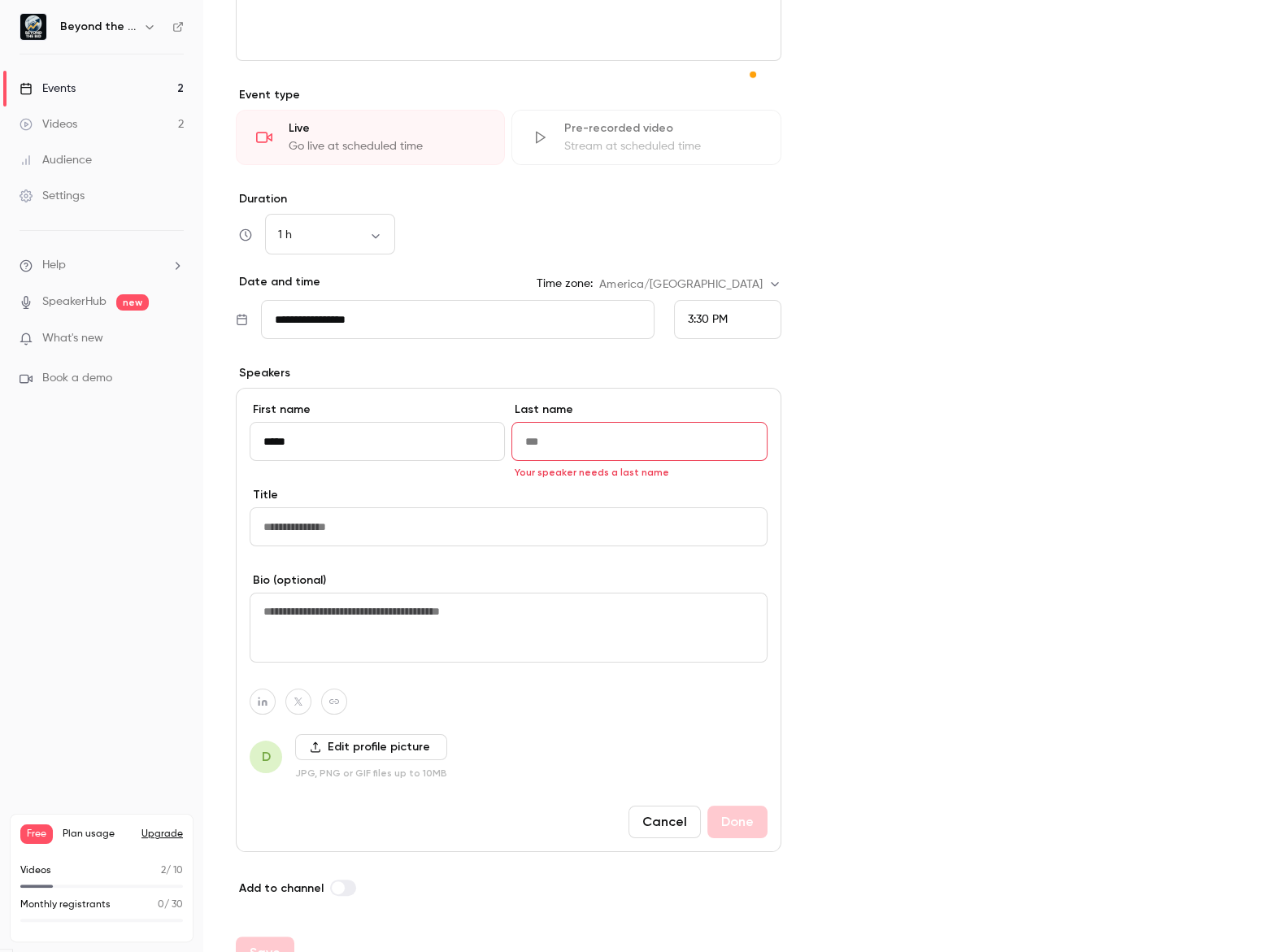
click at [573, 461] on input "Last name" at bounding box center [639, 441] width 256 height 39
drag, startPoint x: 665, startPoint y: 459, endPoint x: 657, endPoint y: 466, distance: 10.6
click at [657, 461] on input "Last name" at bounding box center [639, 441] width 256 height 39
click at [656, 461] on input "Last name" at bounding box center [639, 441] width 256 height 39
paste input "*****"
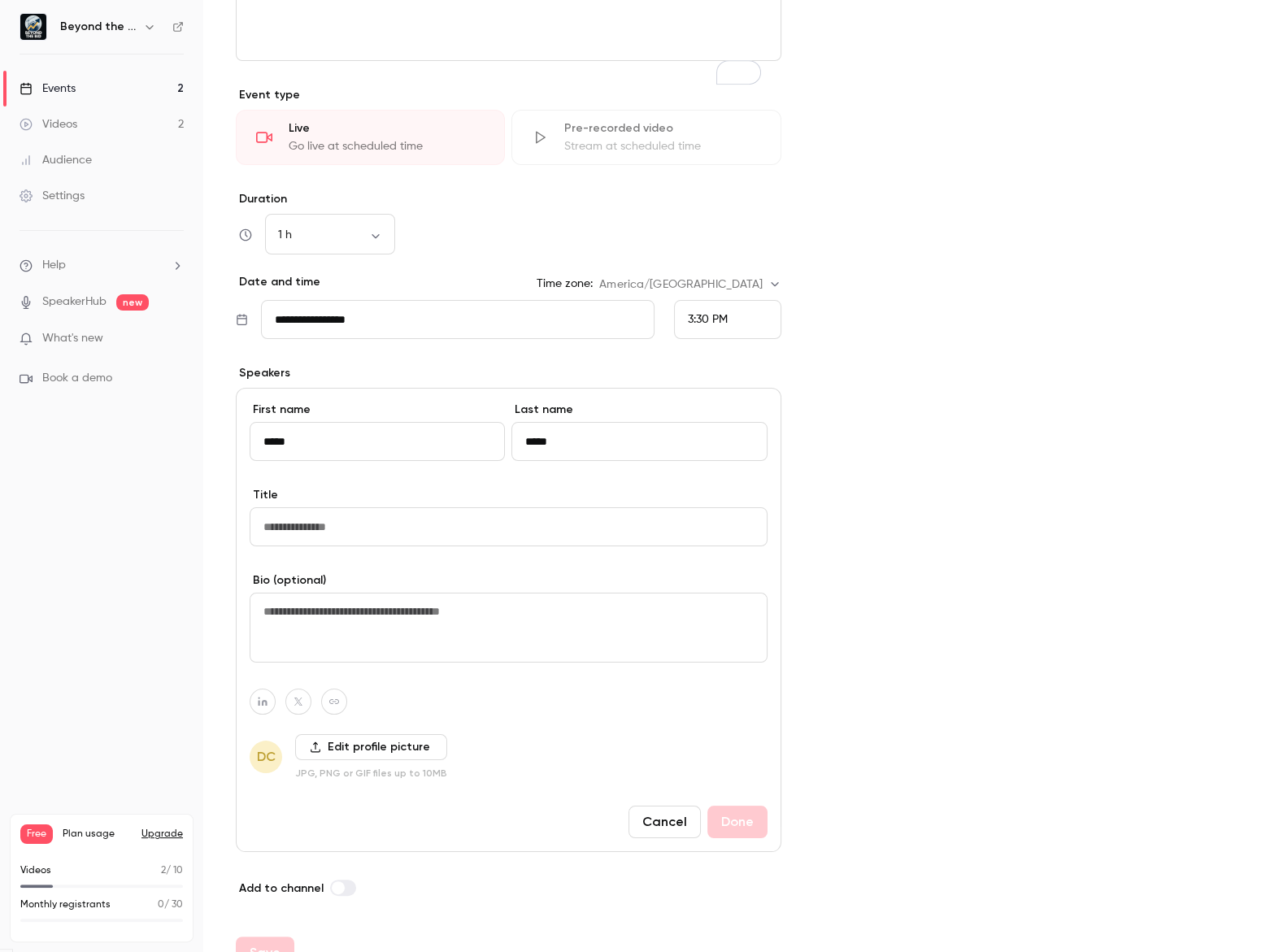
type input "*****"
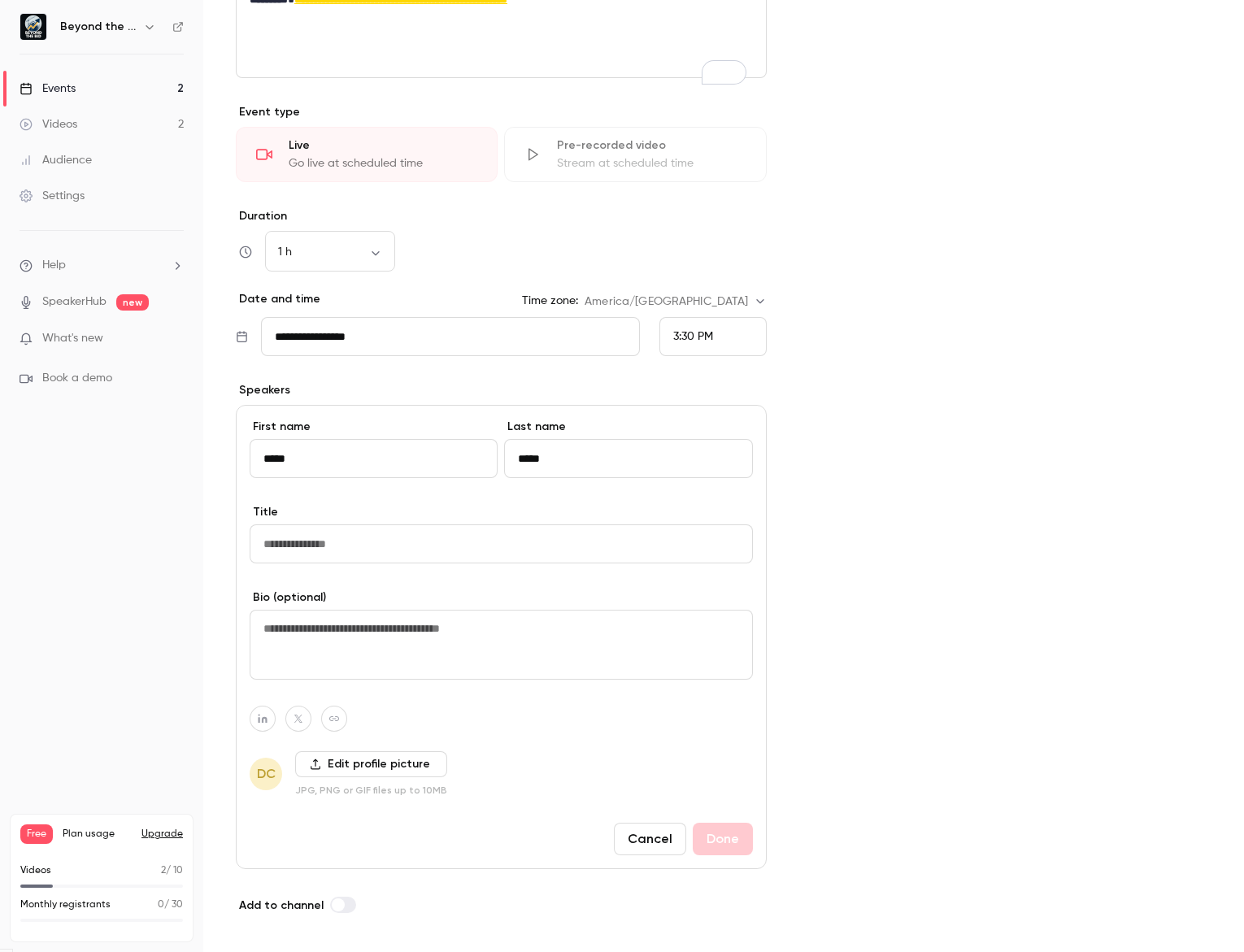
click at [365, 561] on input "Title" at bounding box center [502, 543] width 504 height 39
type input "*"
type input "**********"
click at [409, 673] on textarea at bounding box center [502, 645] width 504 height 70
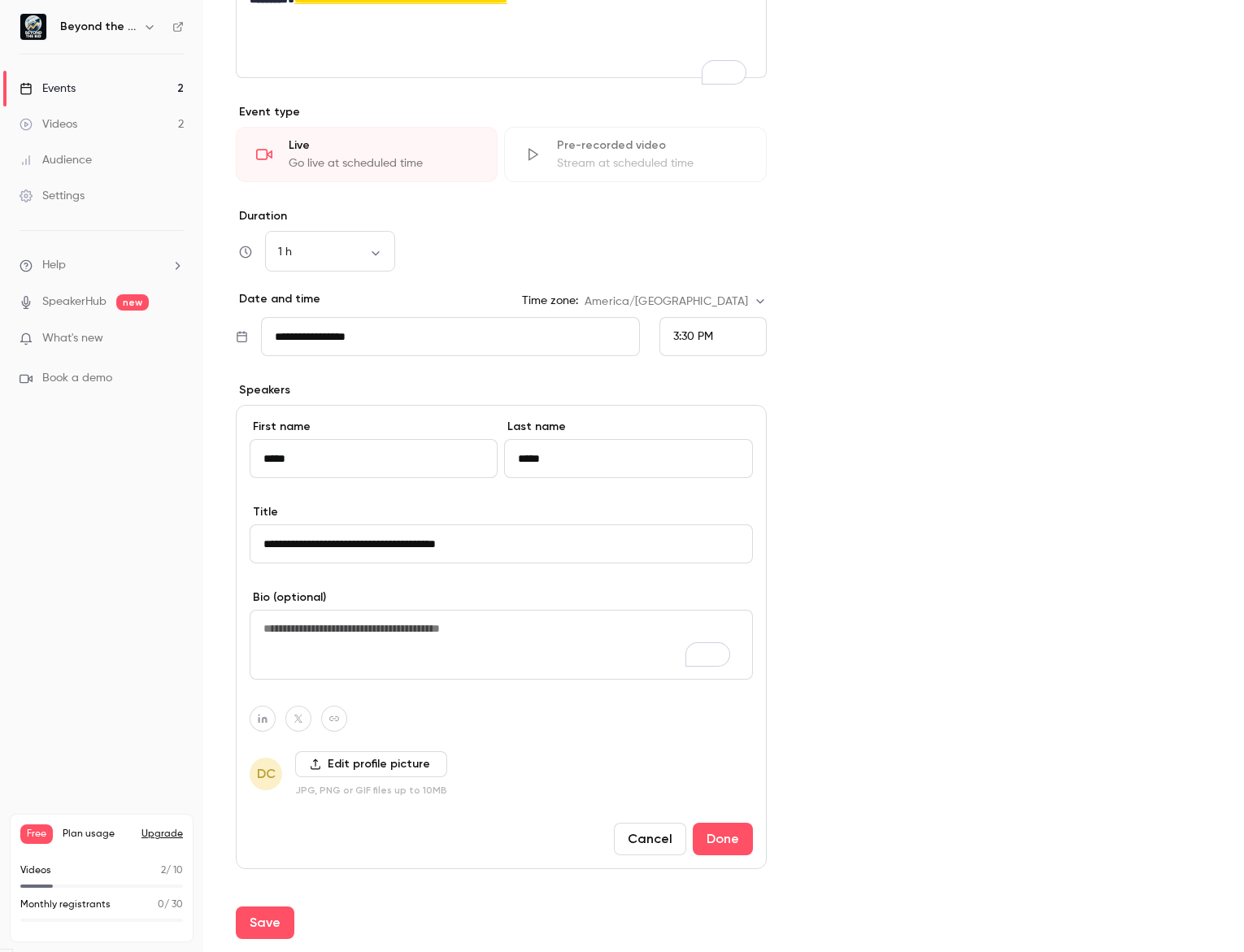
click at [709, 856] on button "Done" at bounding box center [723, 839] width 60 height 33
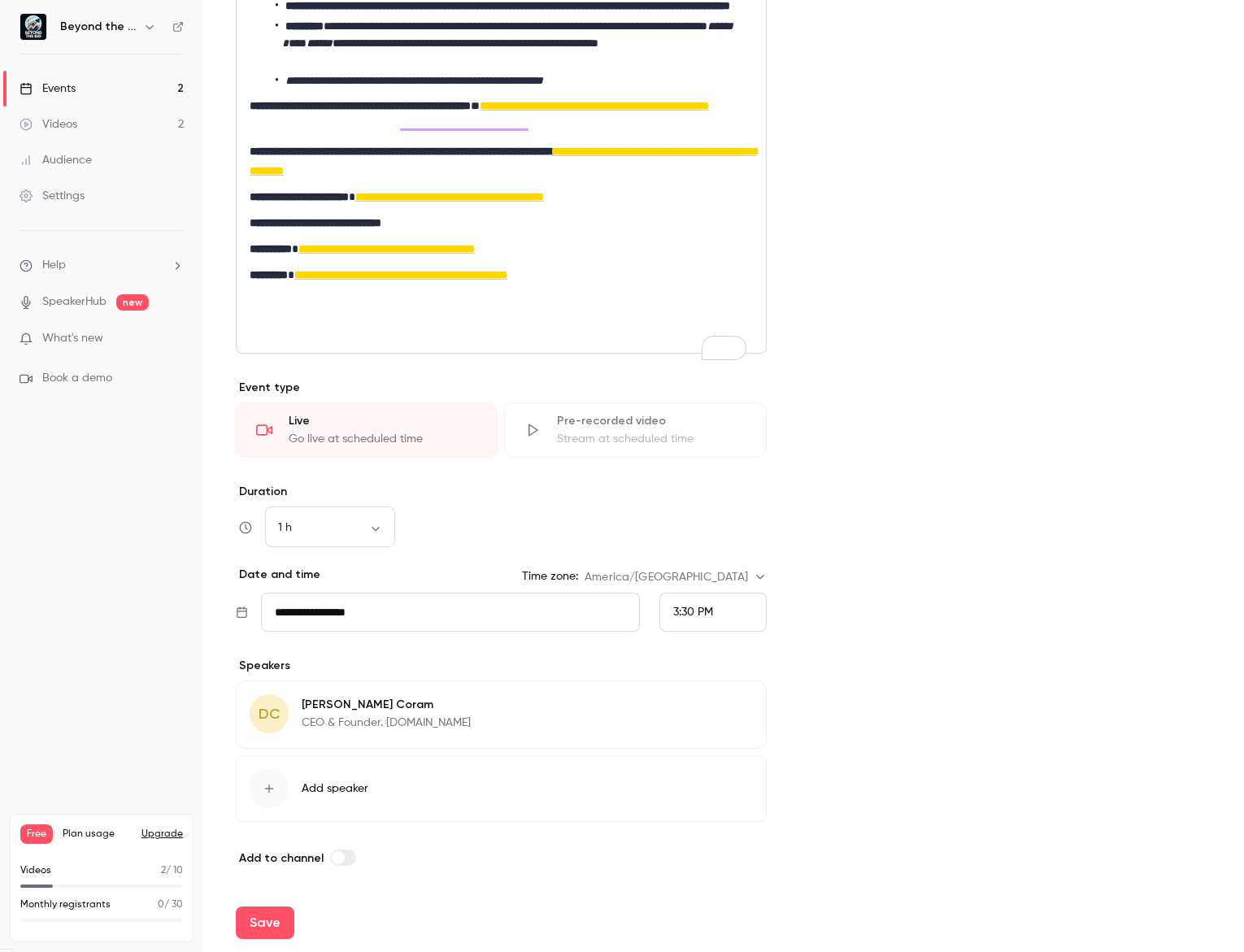
click at [332, 786] on button "Add speaker" at bounding box center [502, 788] width 531 height 67
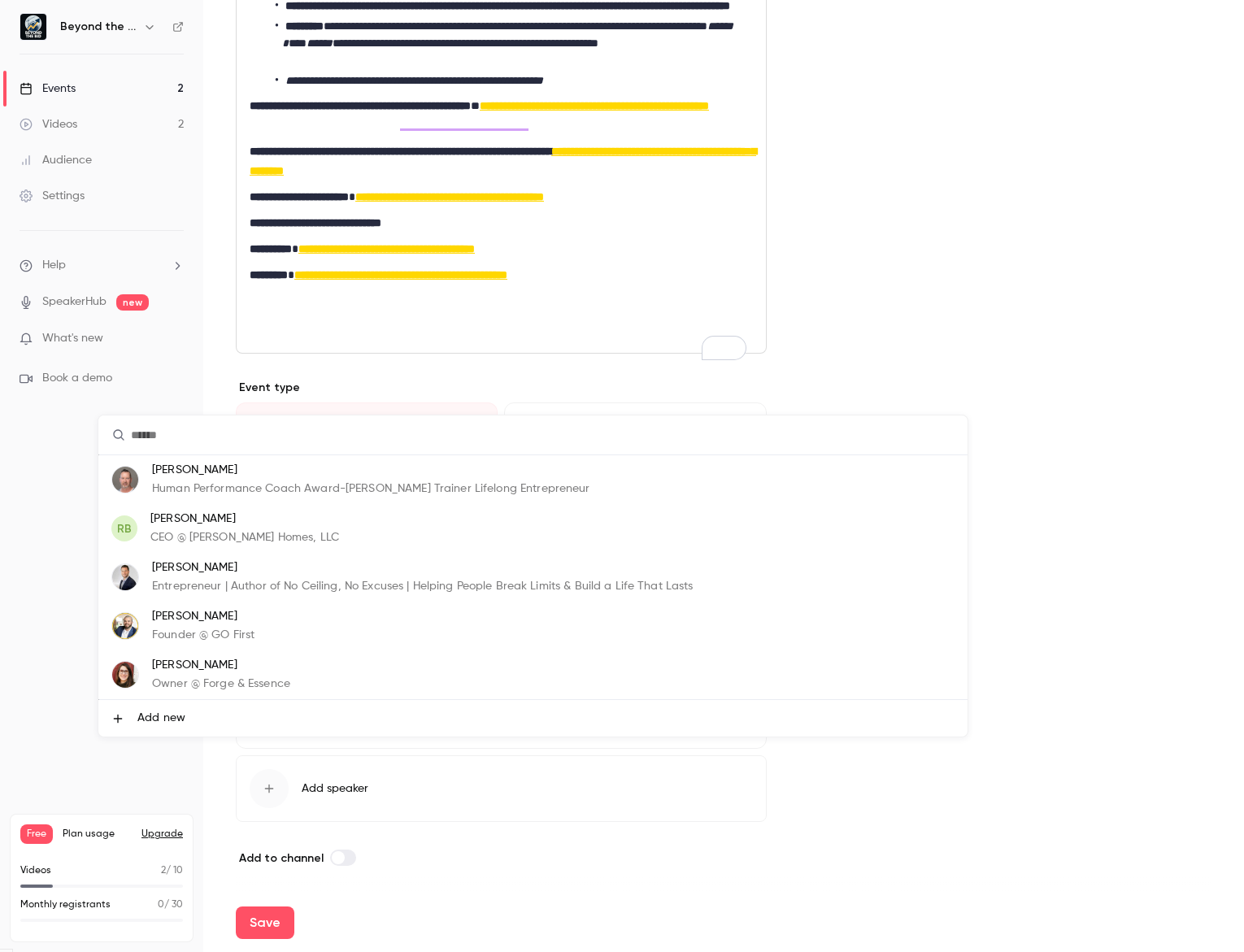
click at [242, 637] on p "Founder @ GO First" at bounding box center [203, 635] width 103 height 17
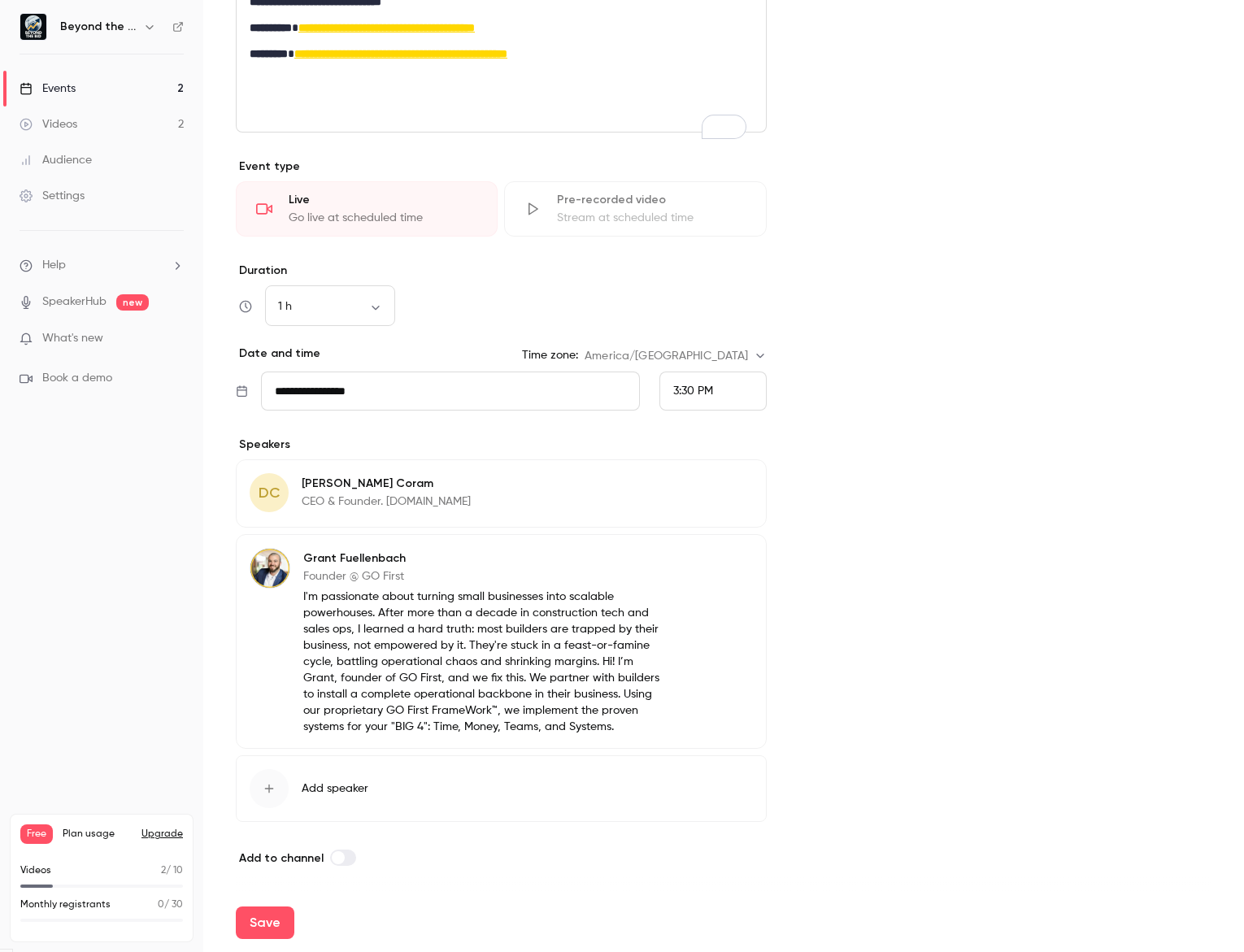
scroll to position [1382, 0]
click at [341, 850] on label at bounding box center [343, 857] width 26 height 16
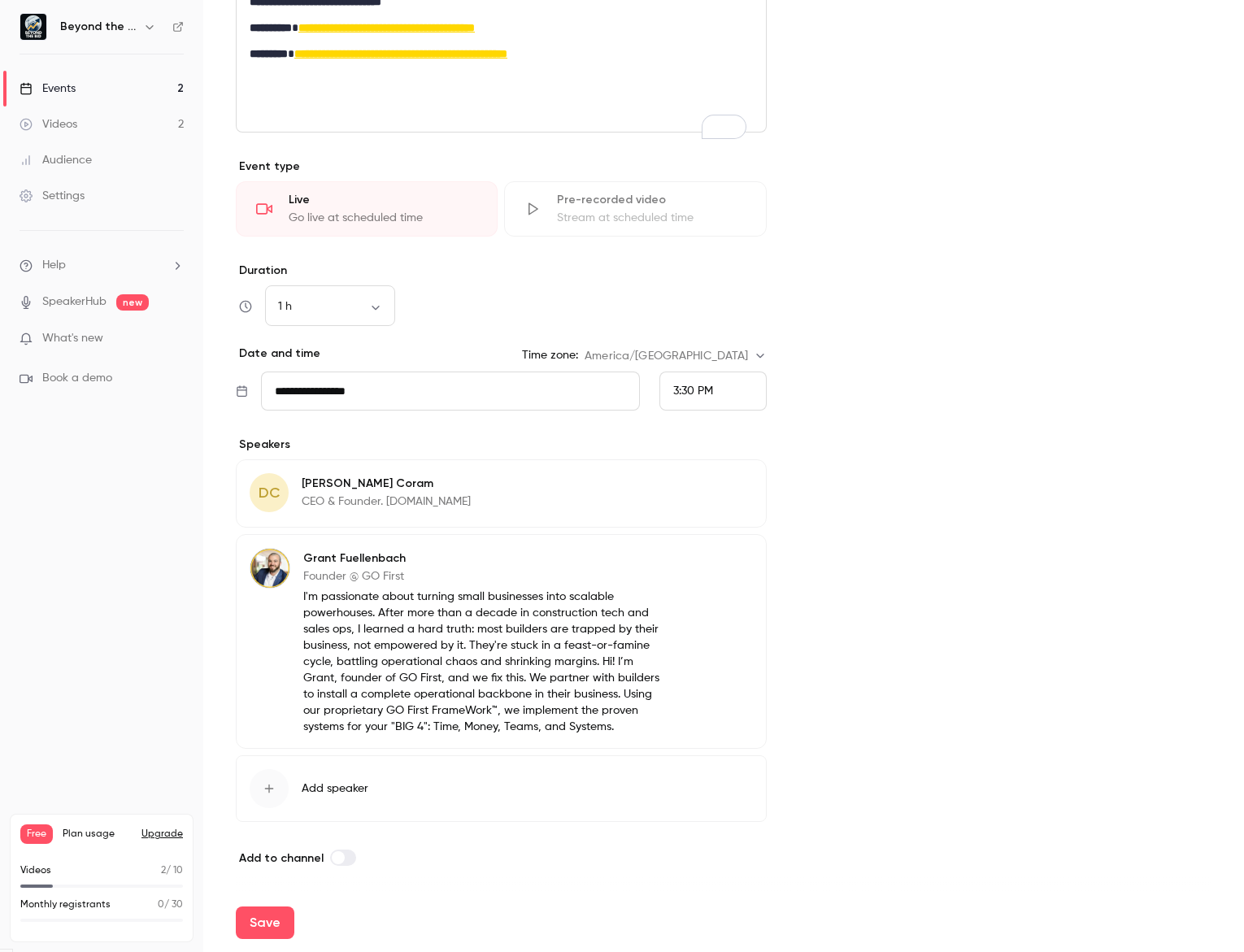
click at [340, 851] on label at bounding box center [343, 857] width 26 height 16
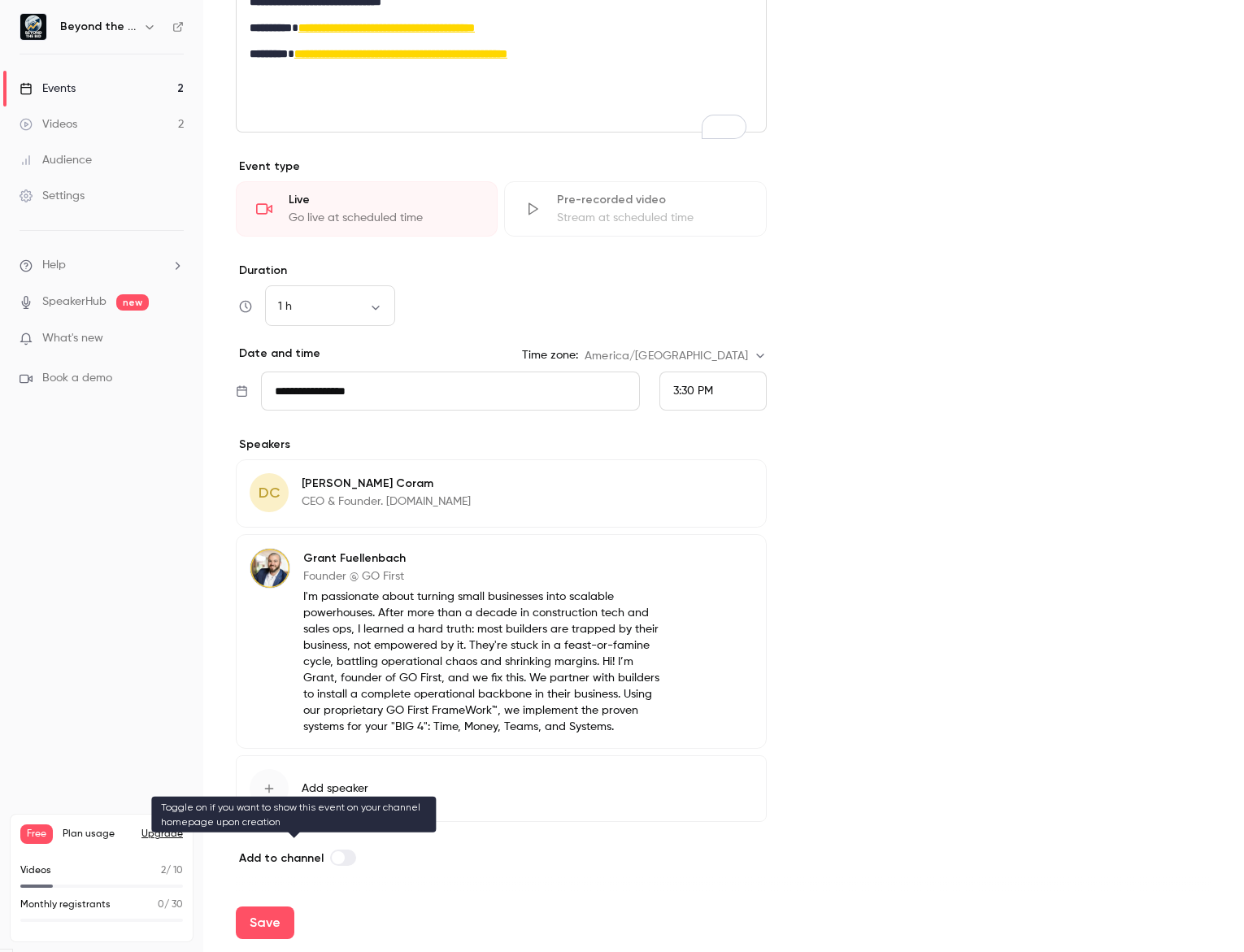
click at [347, 850] on label at bounding box center [343, 857] width 26 height 16
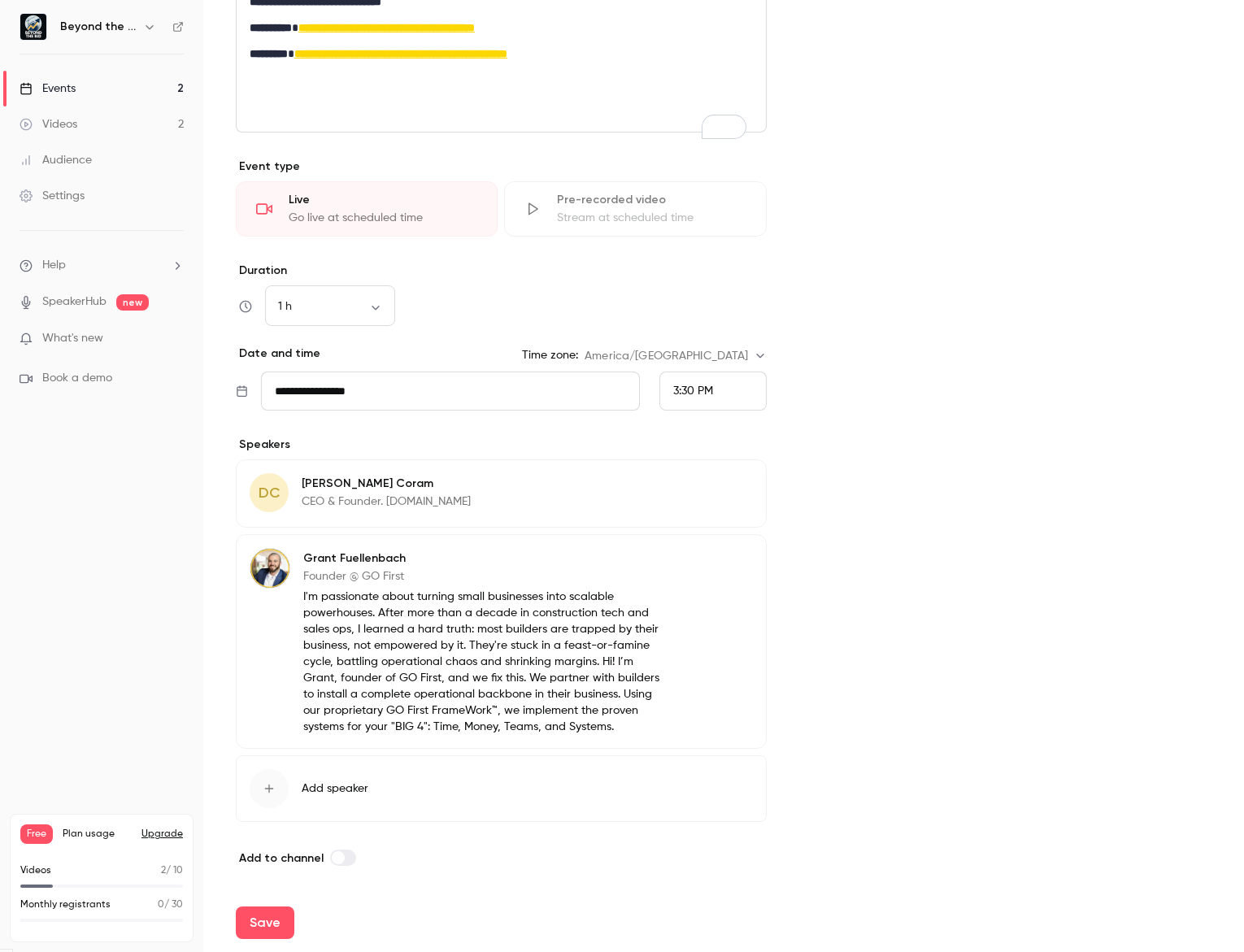
click at [330, 852] on label at bounding box center [343, 857] width 26 height 16
click at [337, 852] on span at bounding box center [337, 857] width 13 height 13
click at [272, 906] on button "Save" at bounding box center [265, 922] width 59 height 33
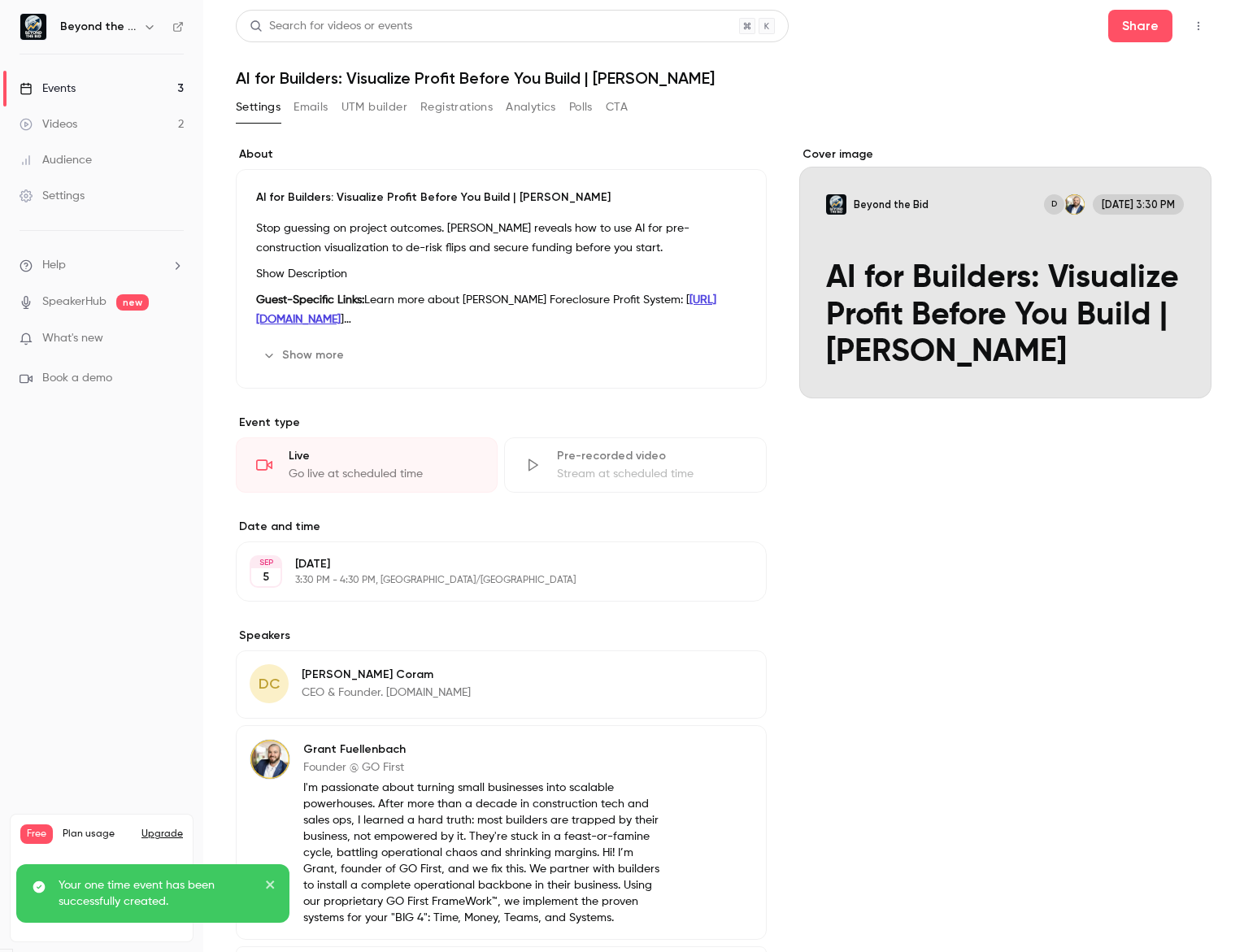
click at [1173, 367] on icon "Cover image" at bounding box center [1182, 368] width 18 height 13
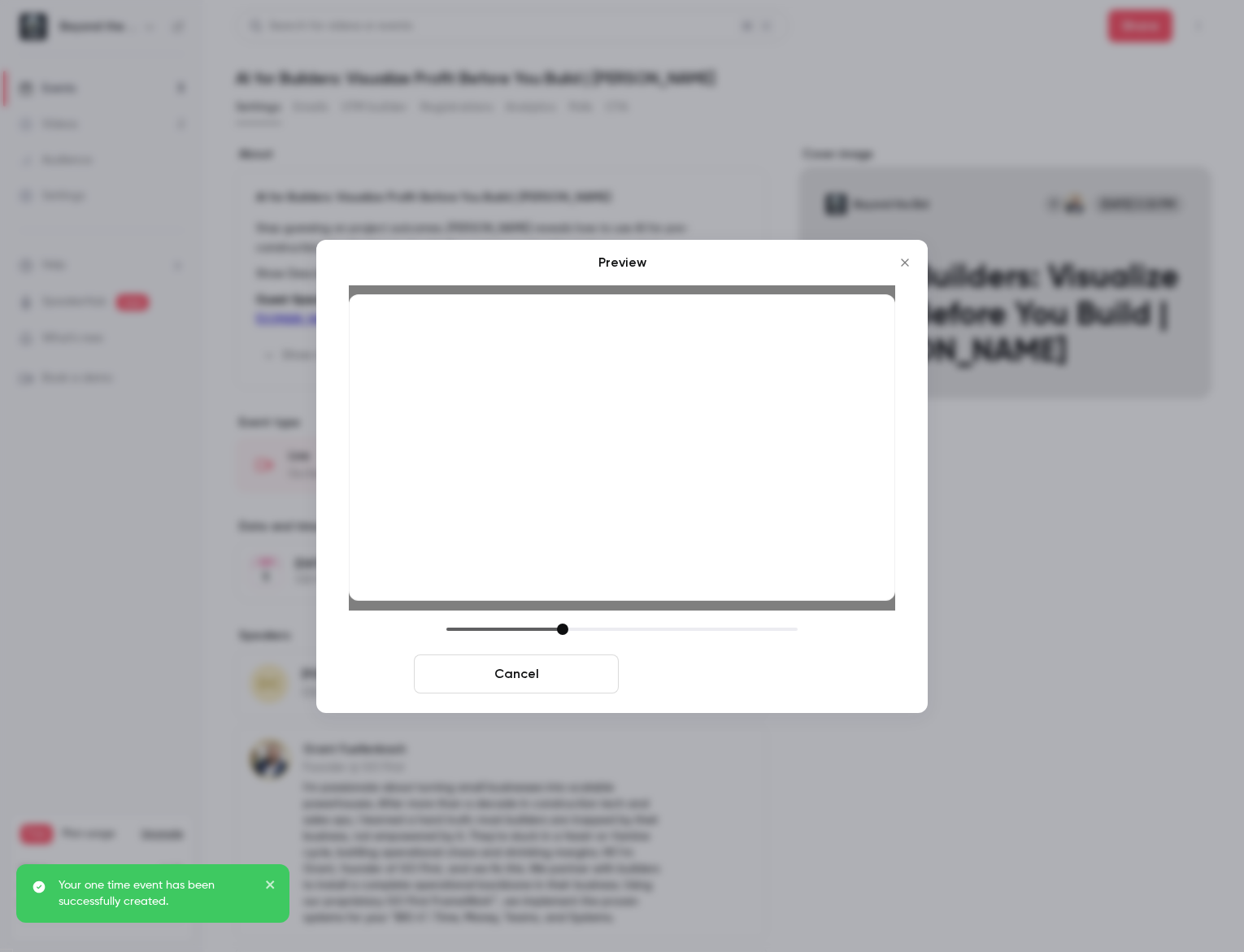
drag, startPoint x: 737, startPoint y: 676, endPoint x: 834, endPoint y: 666, distance: 97.5
click at [737, 675] on button "Save cover" at bounding box center [727, 673] width 205 height 39
click at [661, 681] on button "Save cover" at bounding box center [727, 673] width 205 height 39
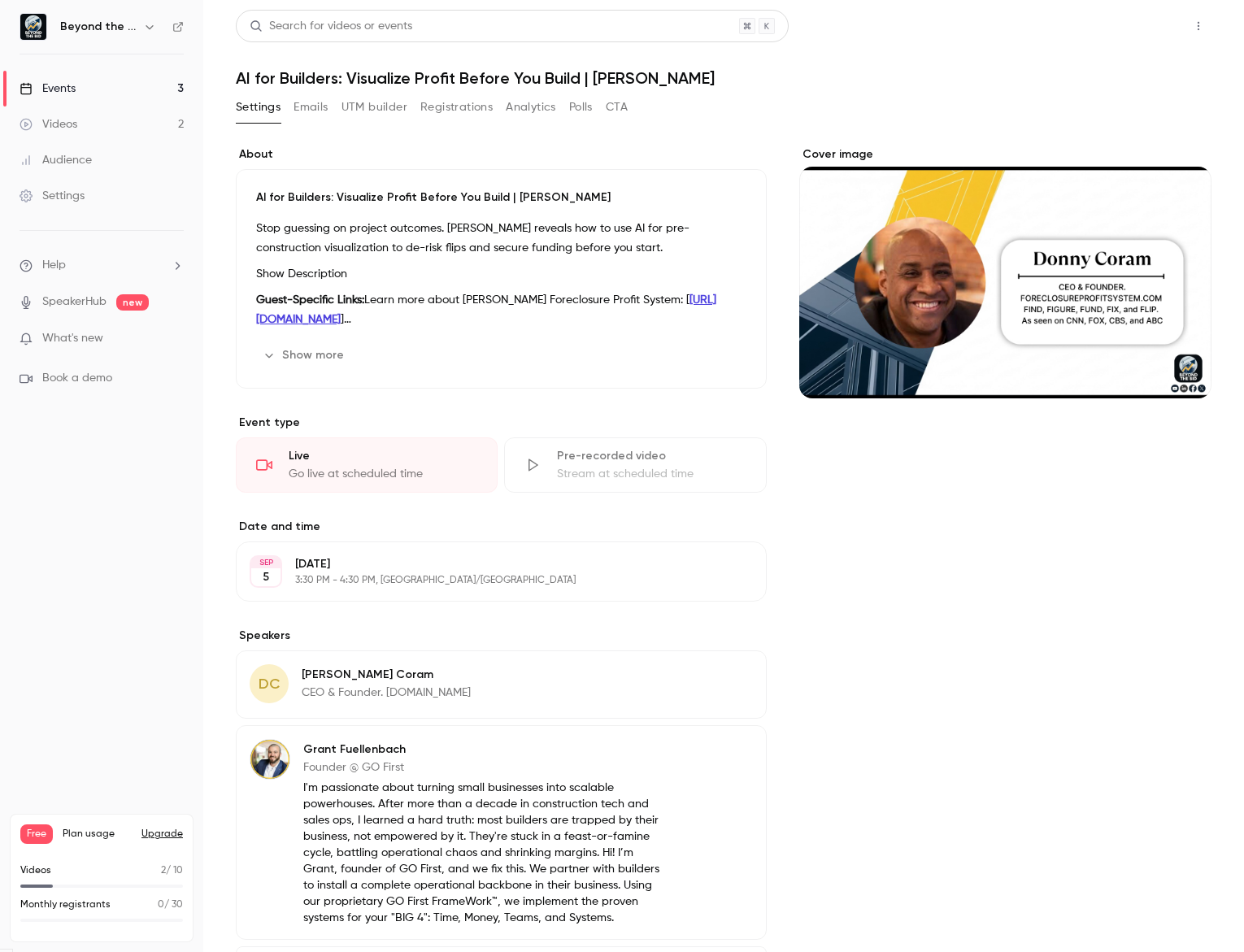
click at [1123, 20] on button "Share" at bounding box center [1140, 26] width 65 height 33
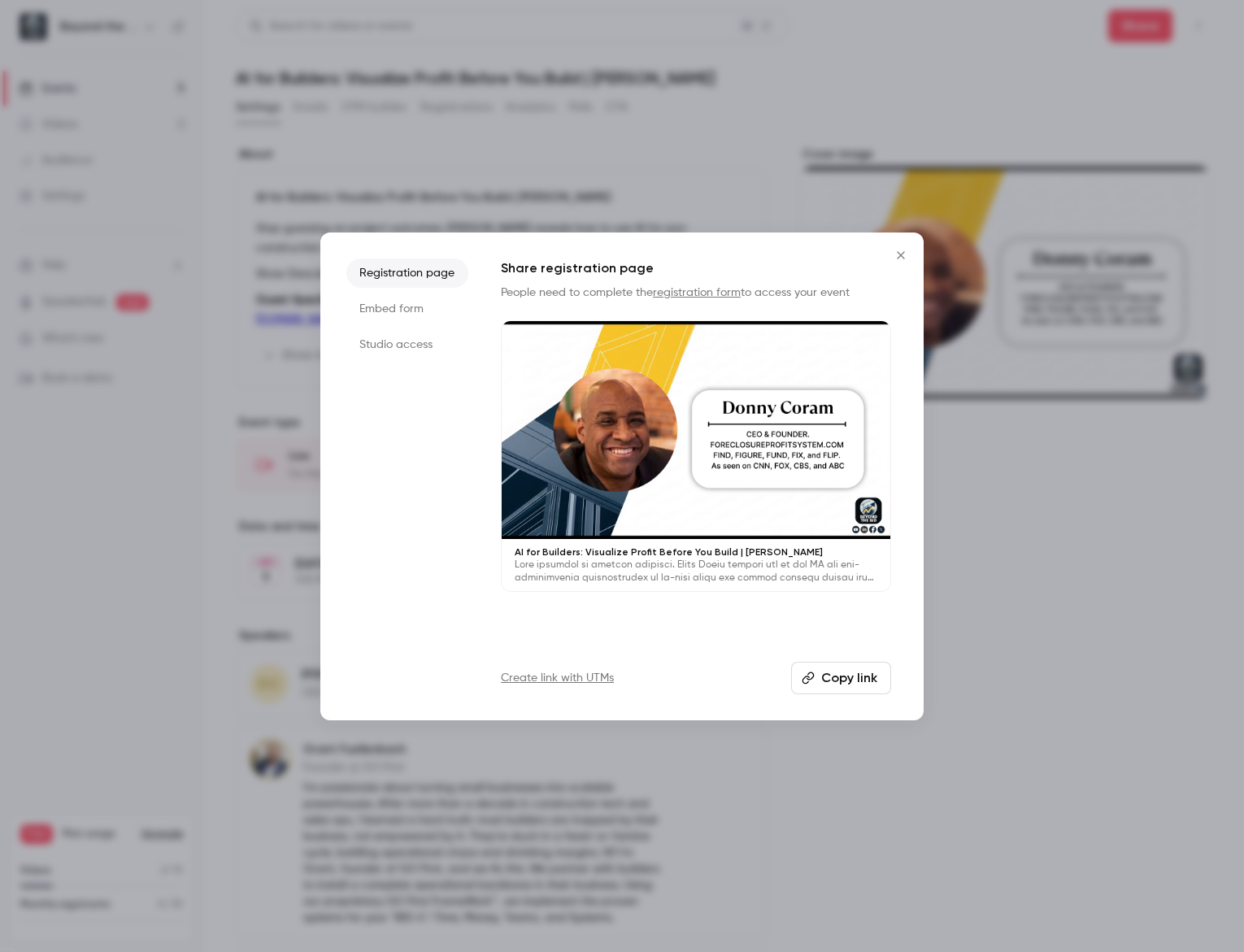
click at [397, 362] on ul "Registration page Embed form Studio access" at bounding box center [407, 476] width 122 height 436
click at [387, 349] on li "Studio access" at bounding box center [407, 344] width 122 height 29
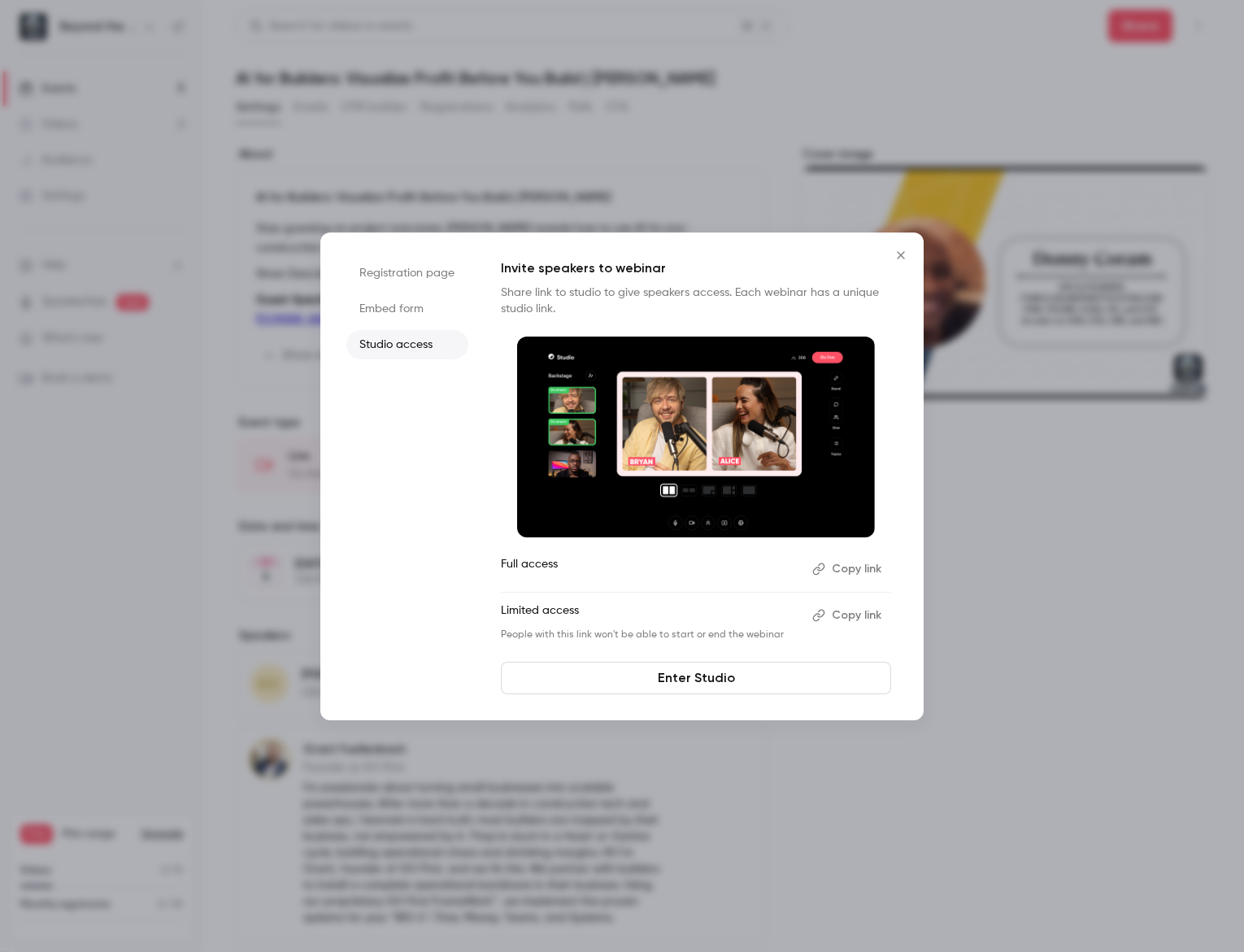
click at [842, 617] on button "Copy link" at bounding box center [849, 615] width 86 height 26
click at [915, 250] on div "Registration page Embed form Studio access Invite speakers to webinar Share lin…" at bounding box center [622, 476] width 603 height 487
click at [903, 252] on icon "Close" at bounding box center [900, 254] width 7 height 7
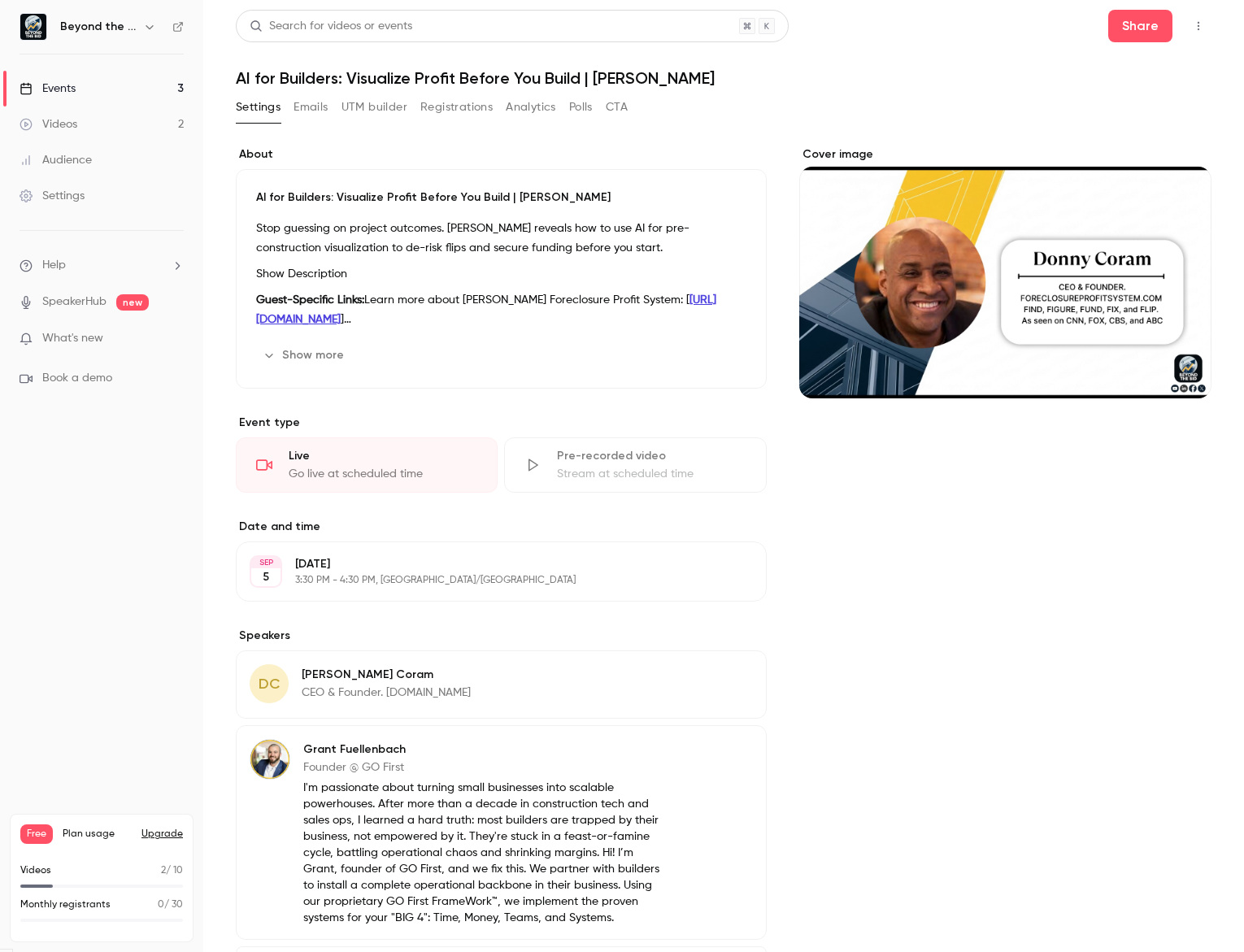
click at [1194, 20] on icon "button" at bounding box center [1198, 25] width 13 height 11
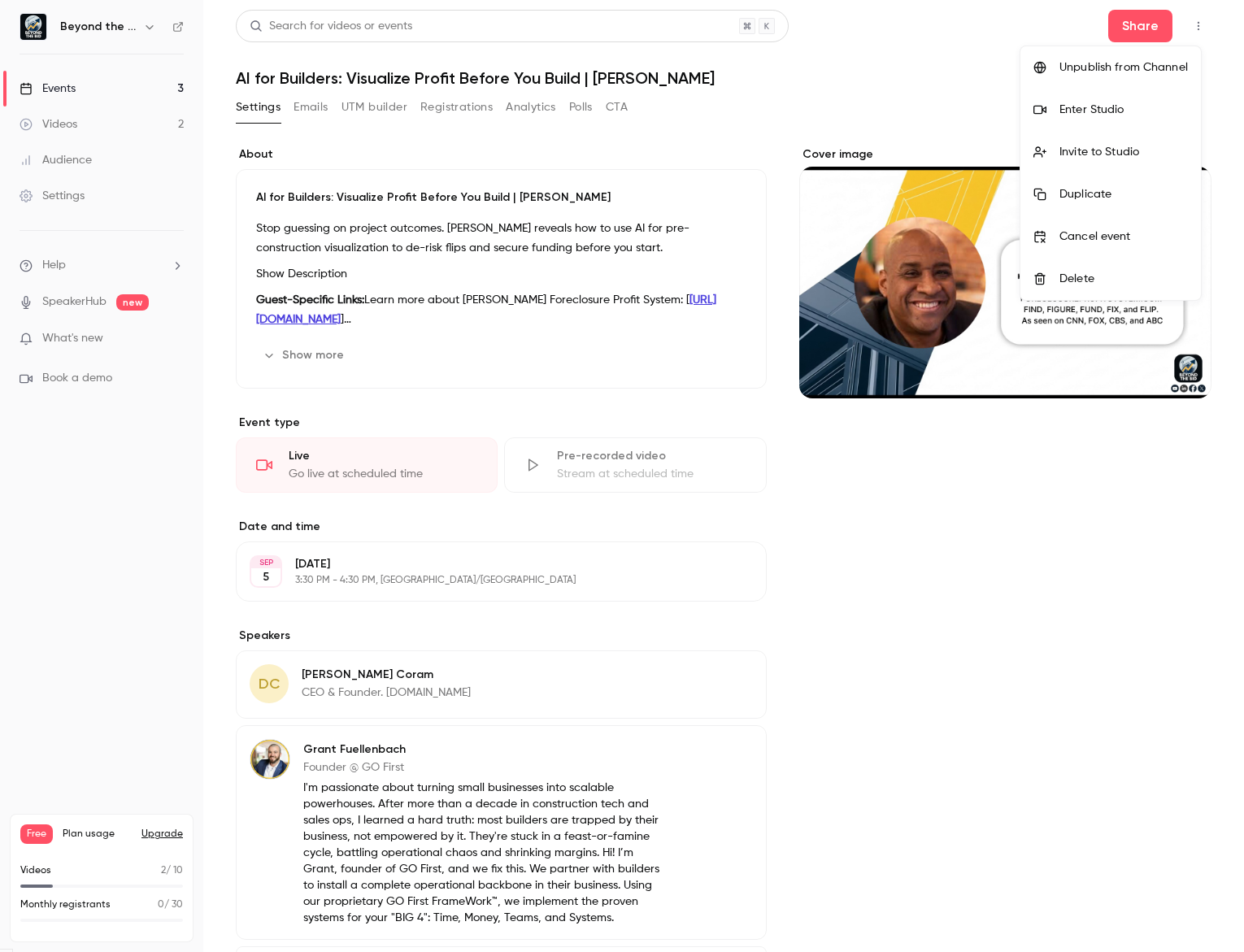
click at [1114, 121] on li "Enter Studio" at bounding box center [1110, 109] width 180 height 42
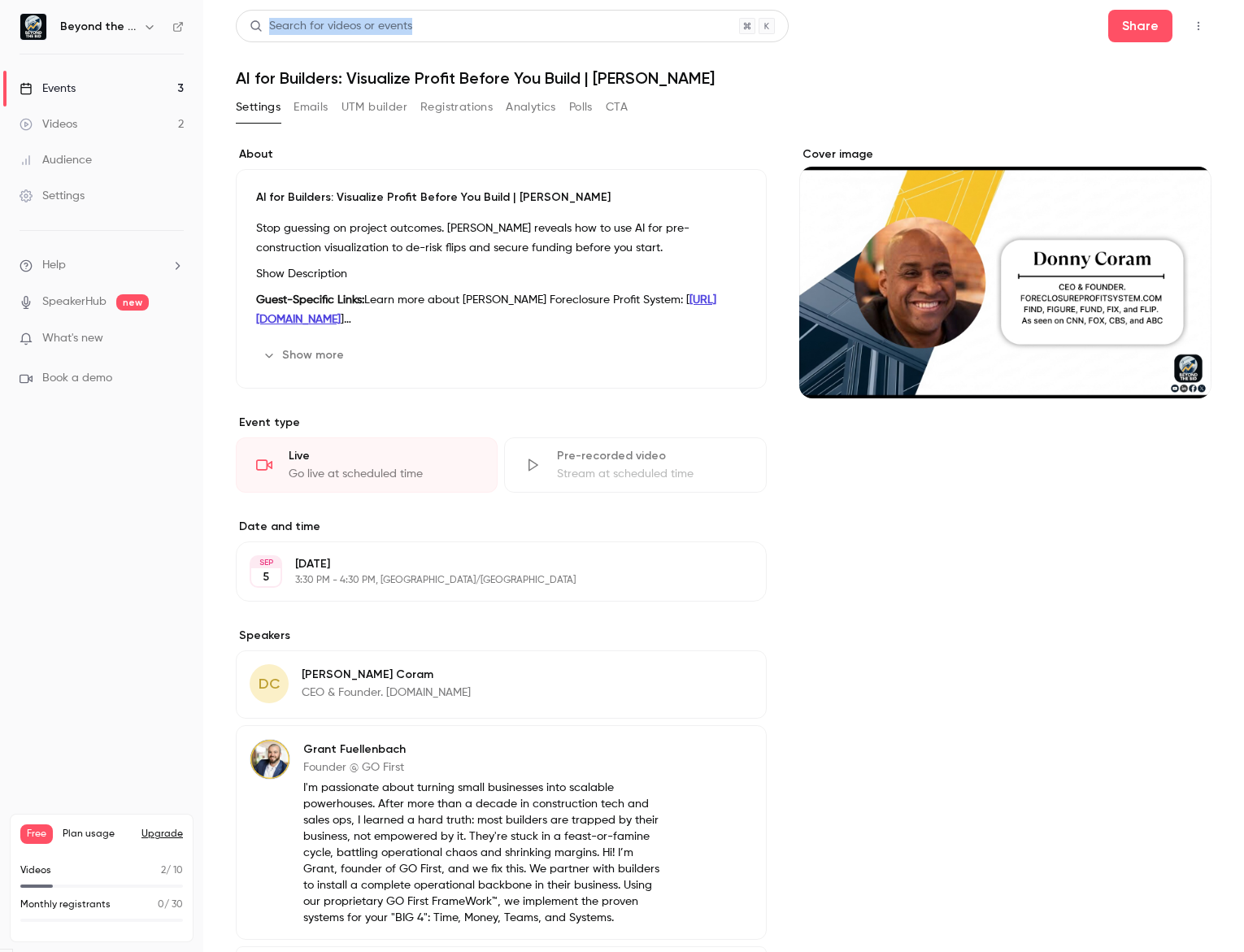
drag, startPoint x: 899, startPoint y: -25, endPoint x: 255, endPoint y: -283, distance: 693.8
click at [255, 0] on html "Beyond the Bid Events 3 Videos 2 Audience Settings Help SpeakerHub new What's n…" at bounding box center [622, 476] width 1244 height 952
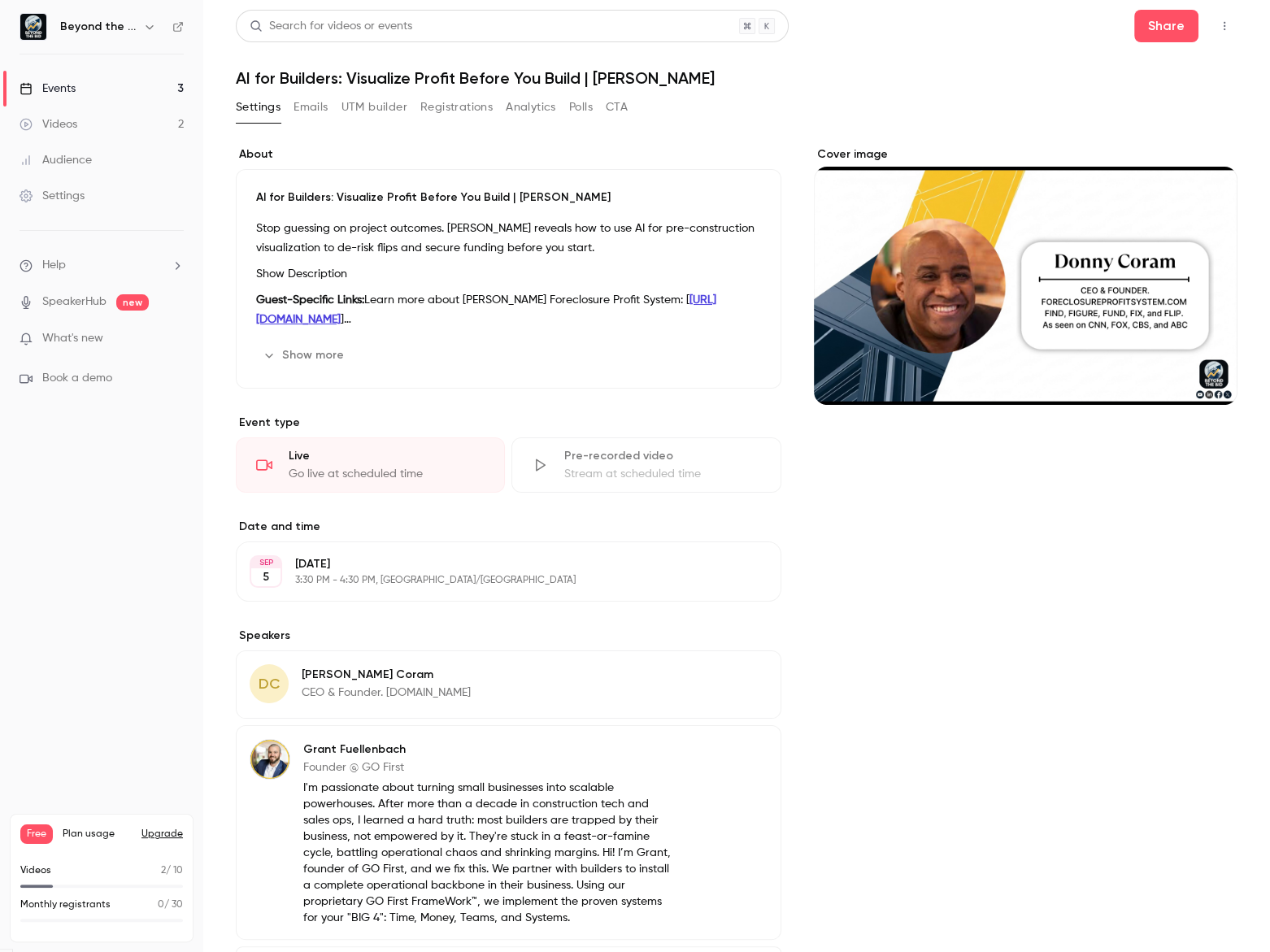
click at [1078, 542] on div "Cover image" at bounding box center [1026, 605] width 425 height 918
click at [1226, 20] on main "Search for videos or events Share AI for Builders: Visualize Profit Before You …" at bounding box center [737, 476] width 1067 height 952
click at [1212, 20] on button "button" at bounding box center [1225, 26] width 26 height 26
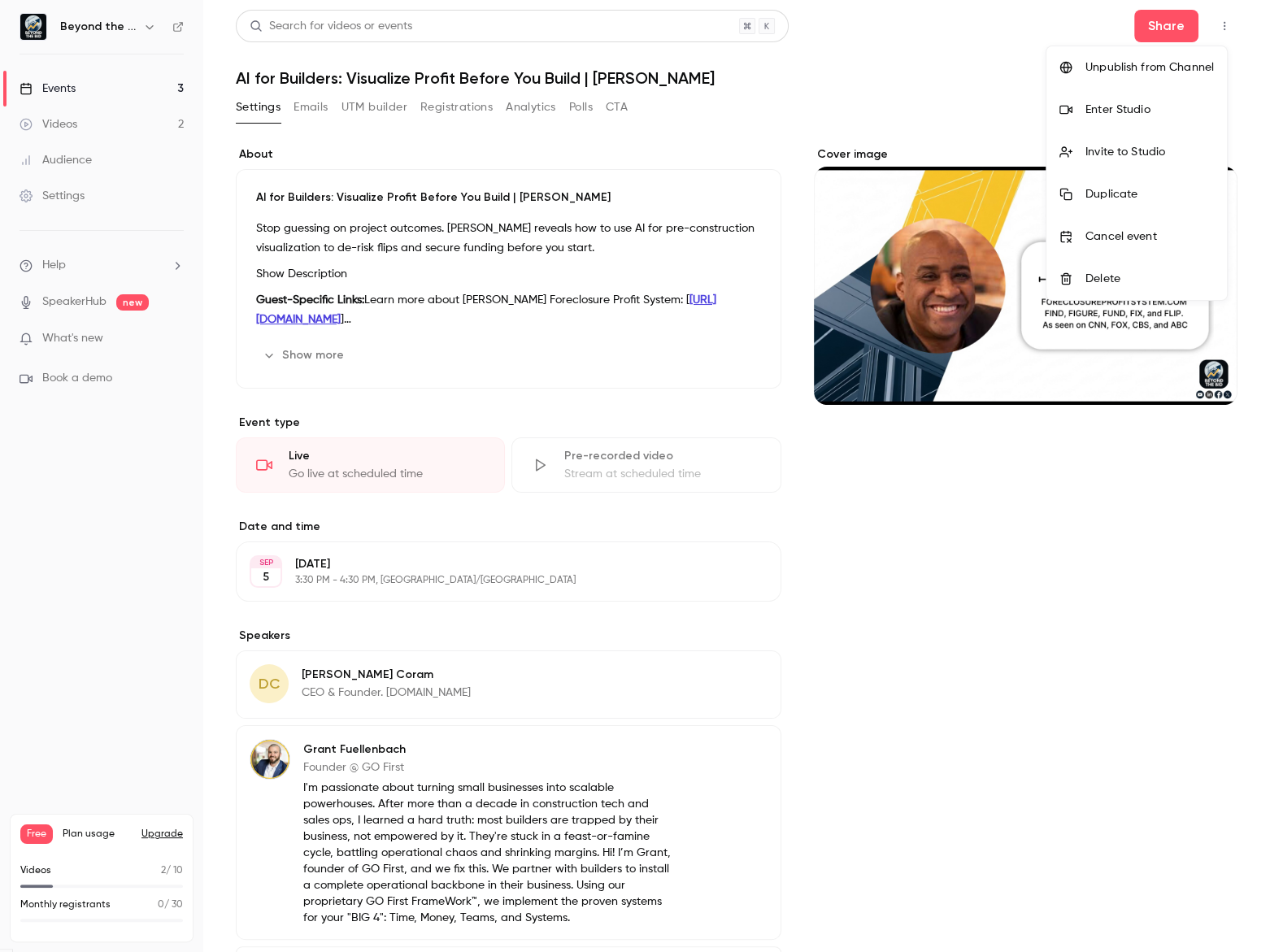
click at [1161, 116] on div "Enter Studio" at bounding box center [1150, 109] width 128 height 16
